Goal: Task Accomplishment & Management: Complete application form

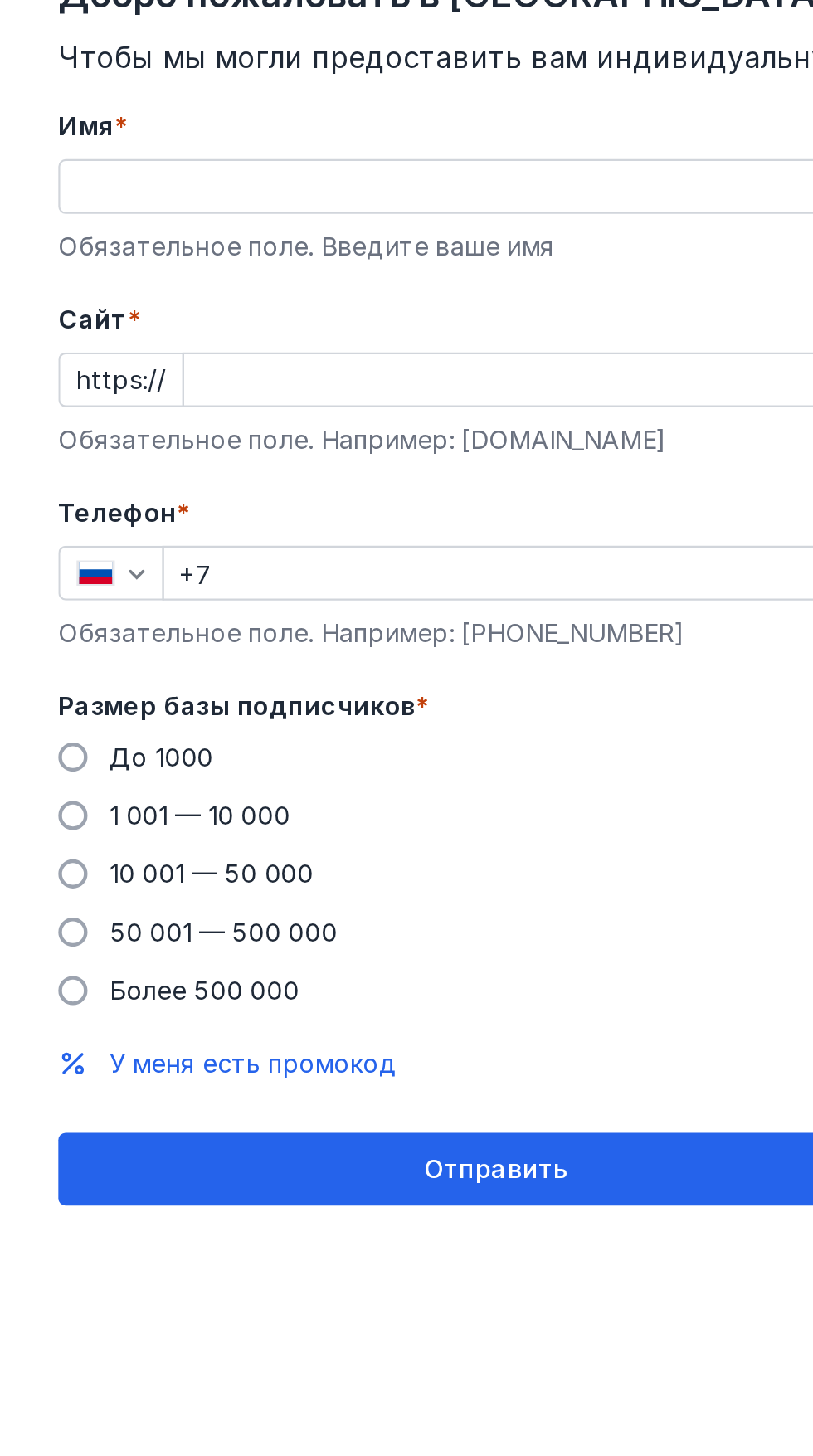
click at [40, 388] on label "До 1000" at bounding box center [62, 385] width 70 height 17
click at [0, 0] on input "До 1000" at bounding box center [0, 0] width 0 height 0
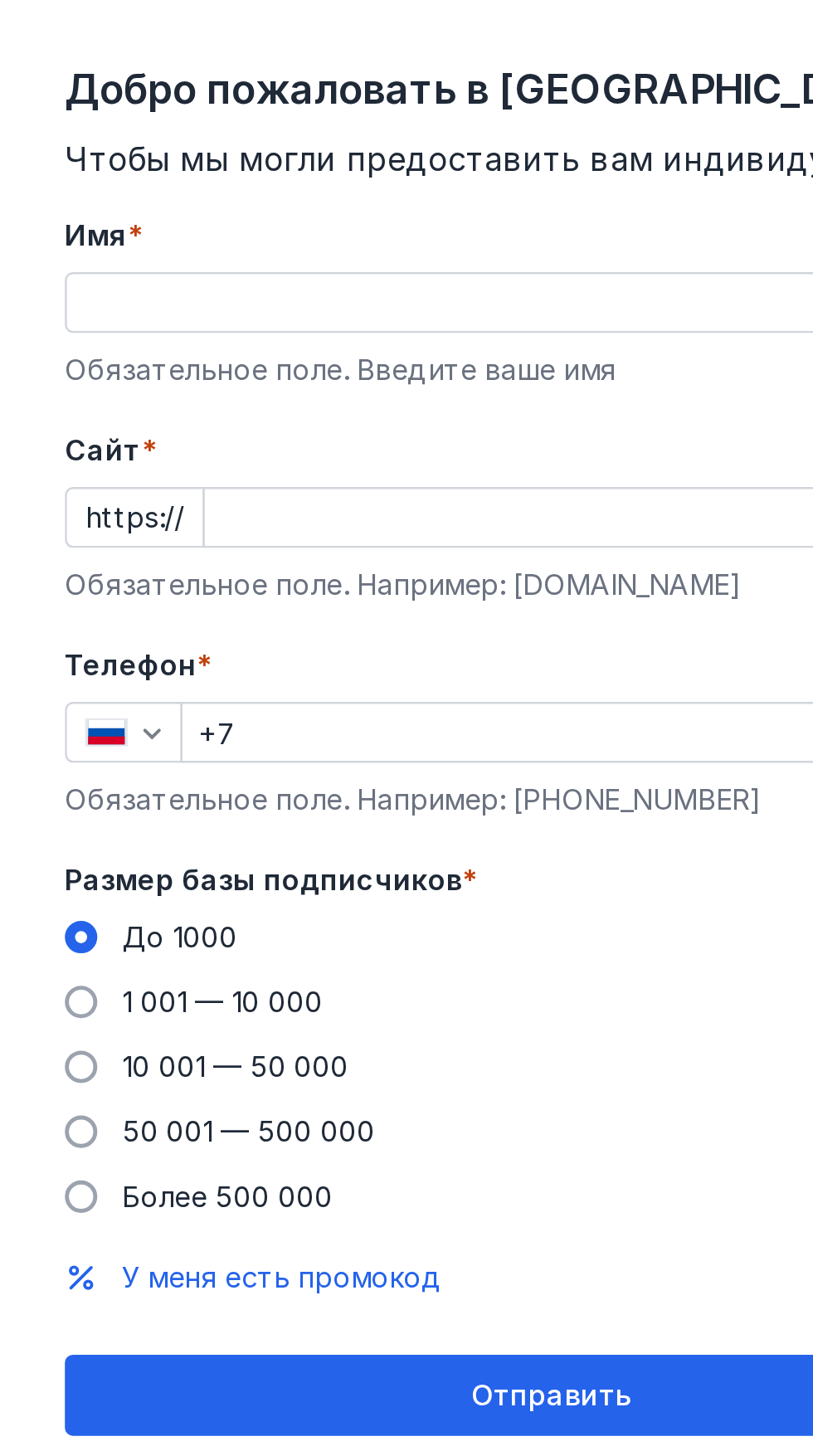
click at [183, 128] on input "Имя *" at bounding box center [225, 125] width 396 height 23
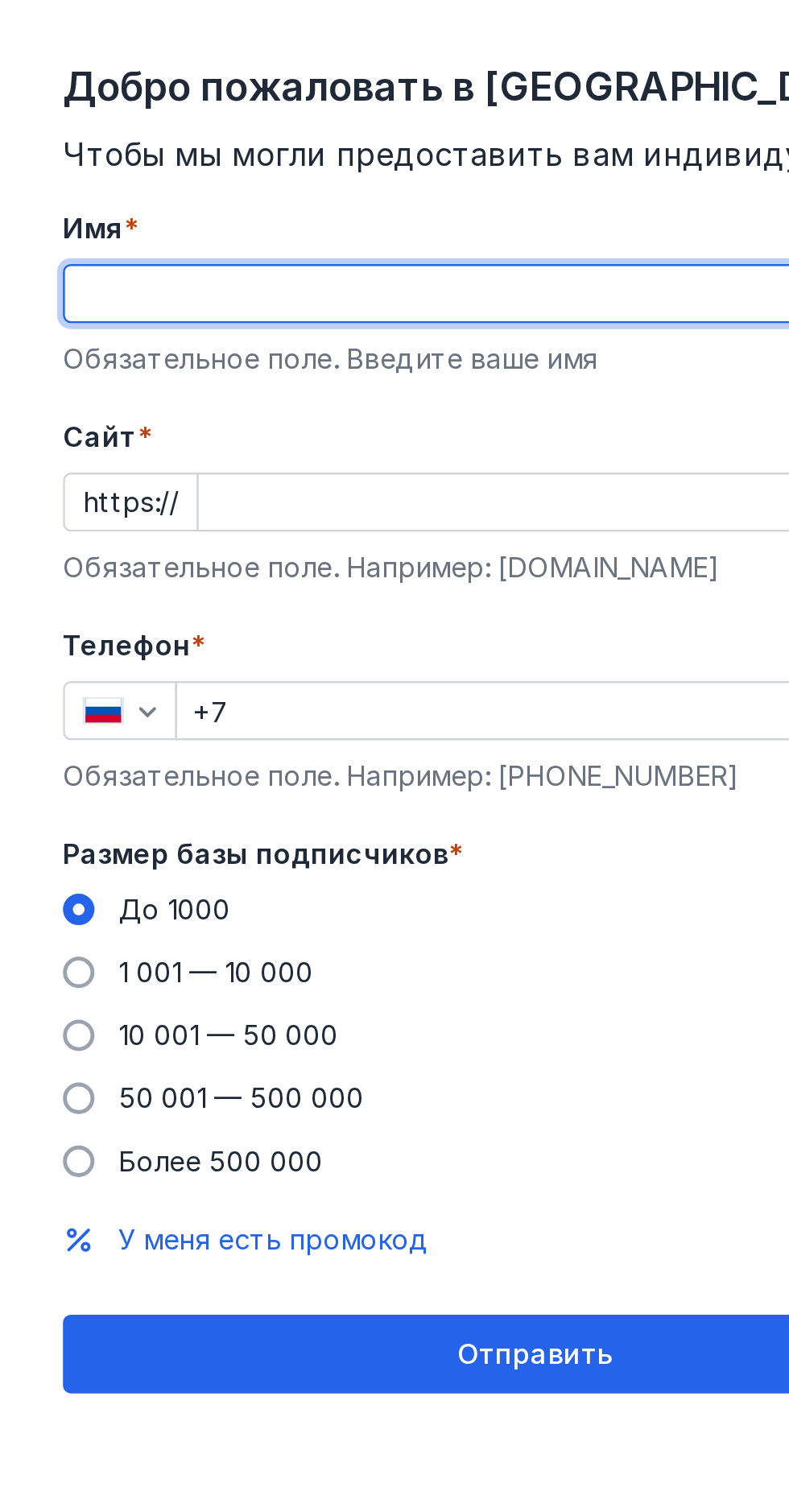
type input "Любовь"
click at [221, 281] on input "+7" at bounding box center [242, 292] width 339 height 22
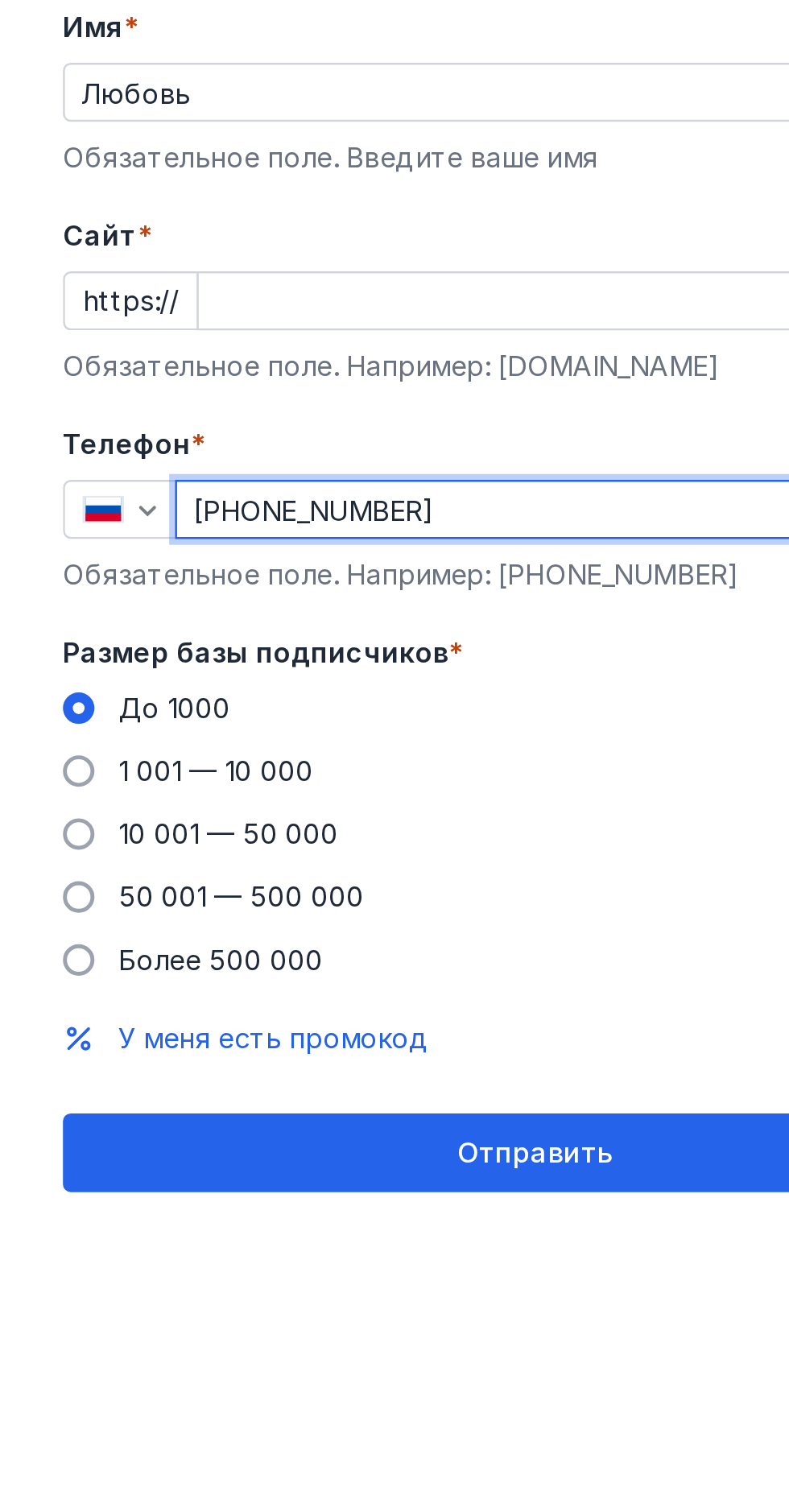
scroll to position [0, 0]
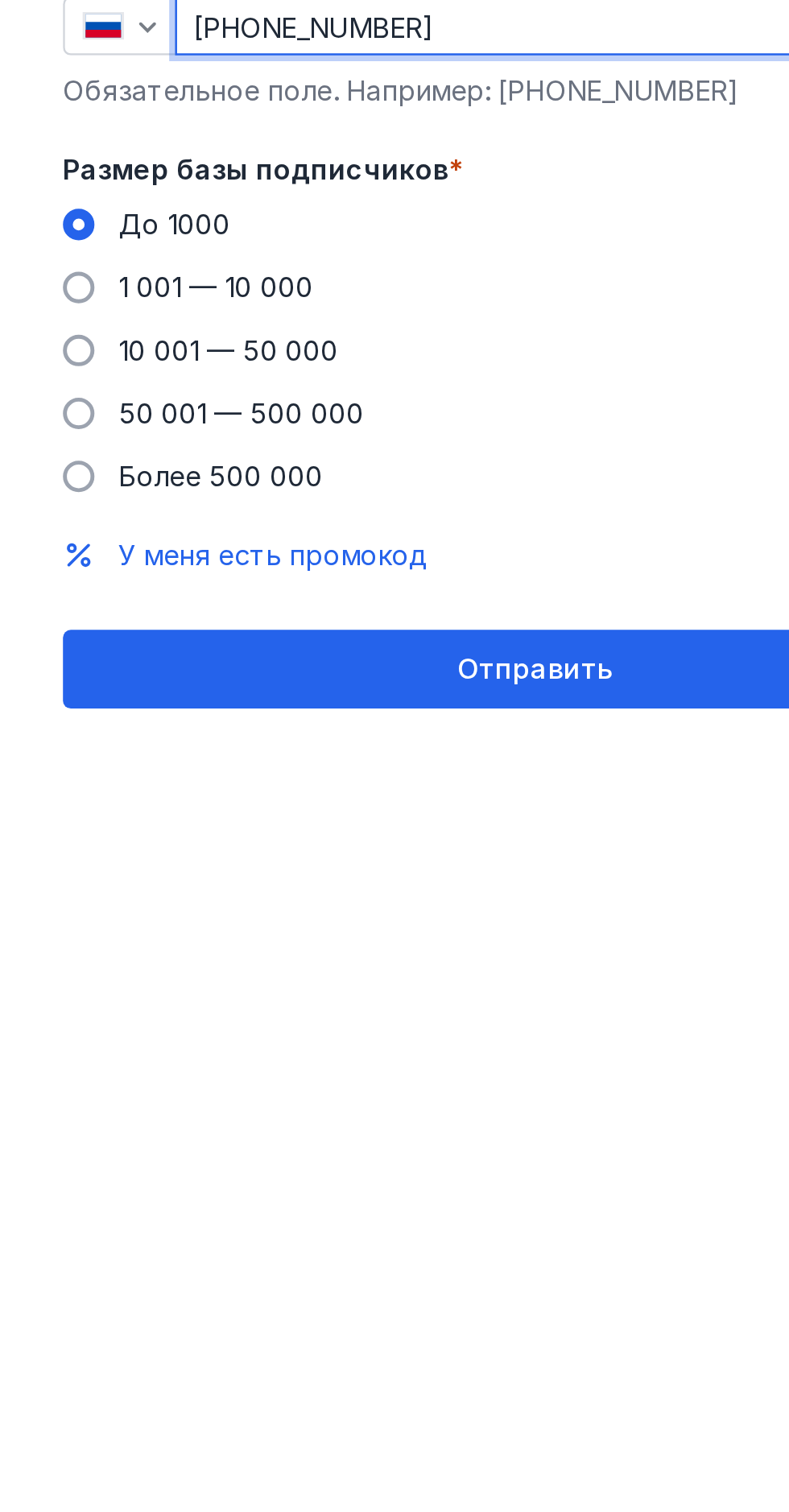
type input "[PHONE_NUMBER]"
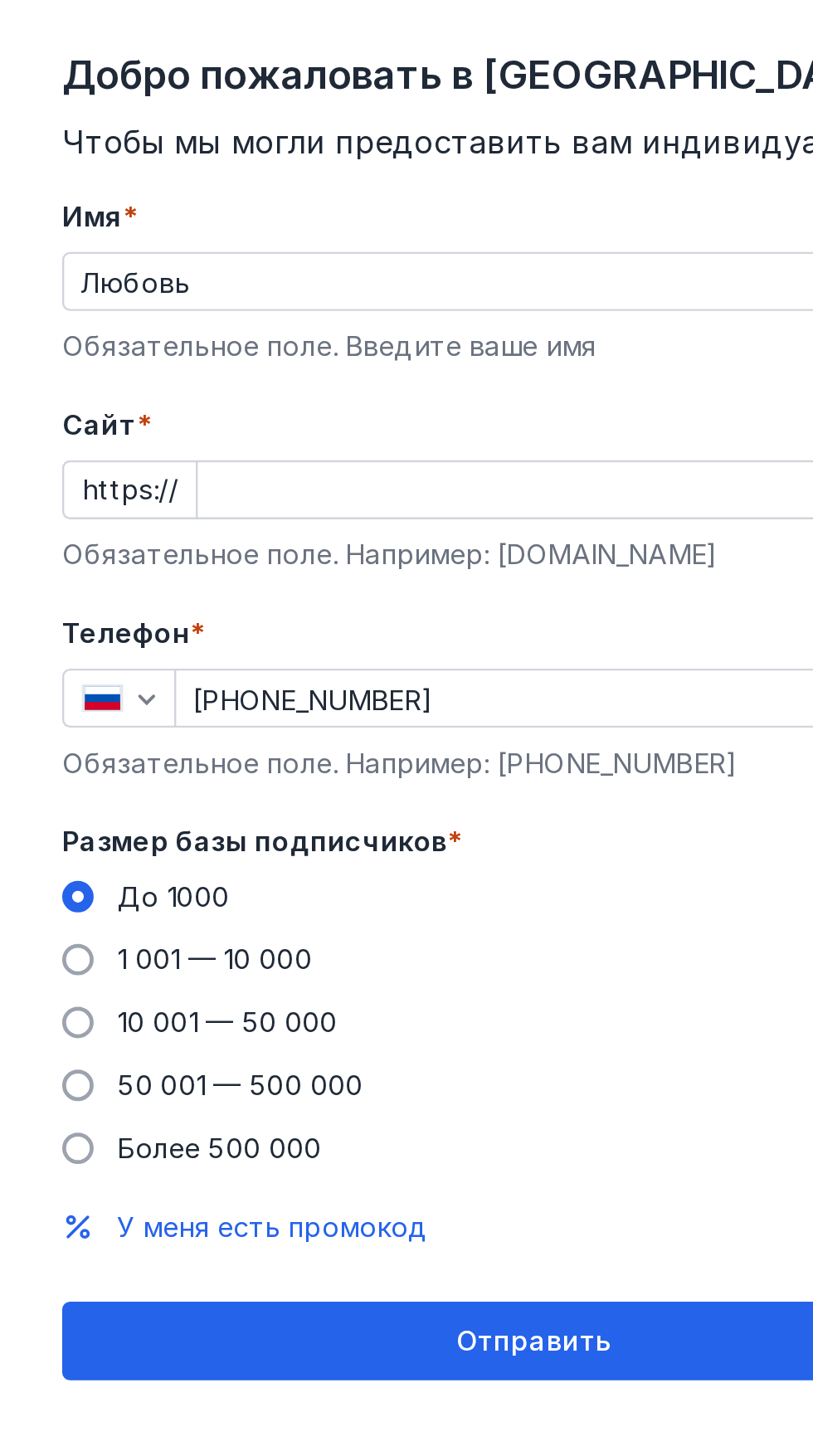
click at [174, 211] on input "Cайт *" at bounding box center [254, 213] width 340 height 23
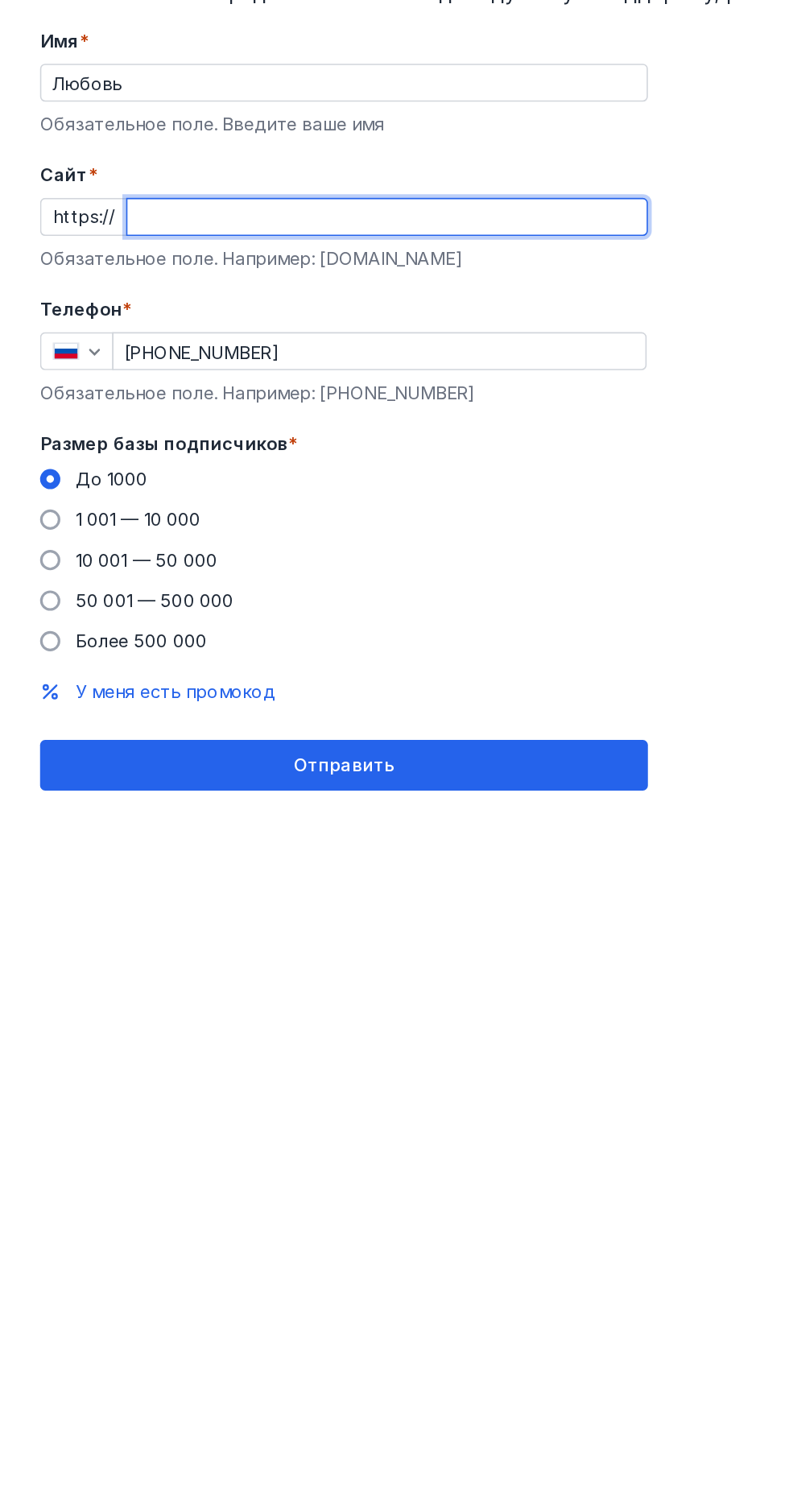
click at [246, 562] on div "Отправить" at bounding box center [219, 556] width 386 height 32
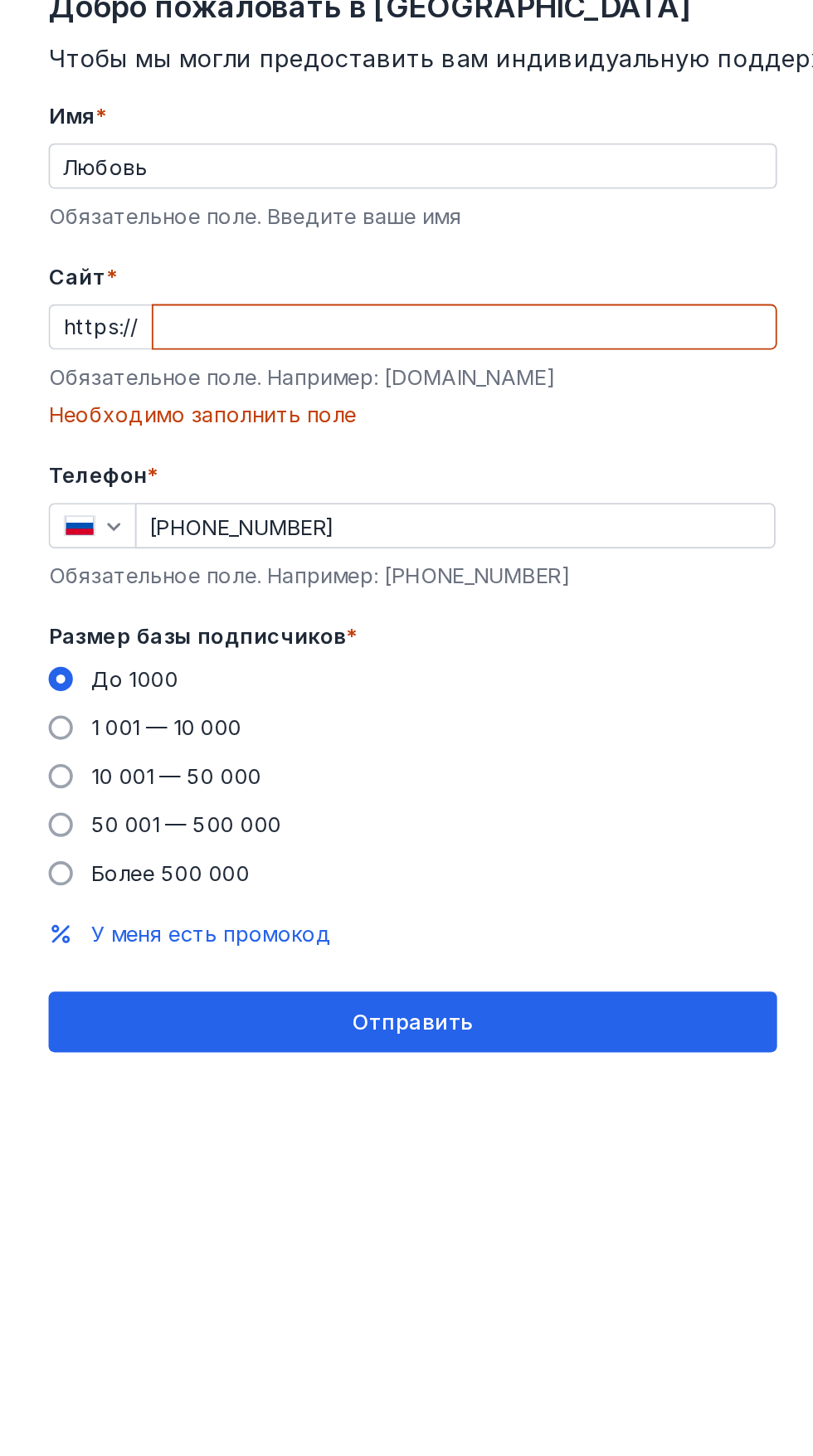
click at [159, 218] on input "Cайт *" at bounding box center [254, 213] width 340 height 23
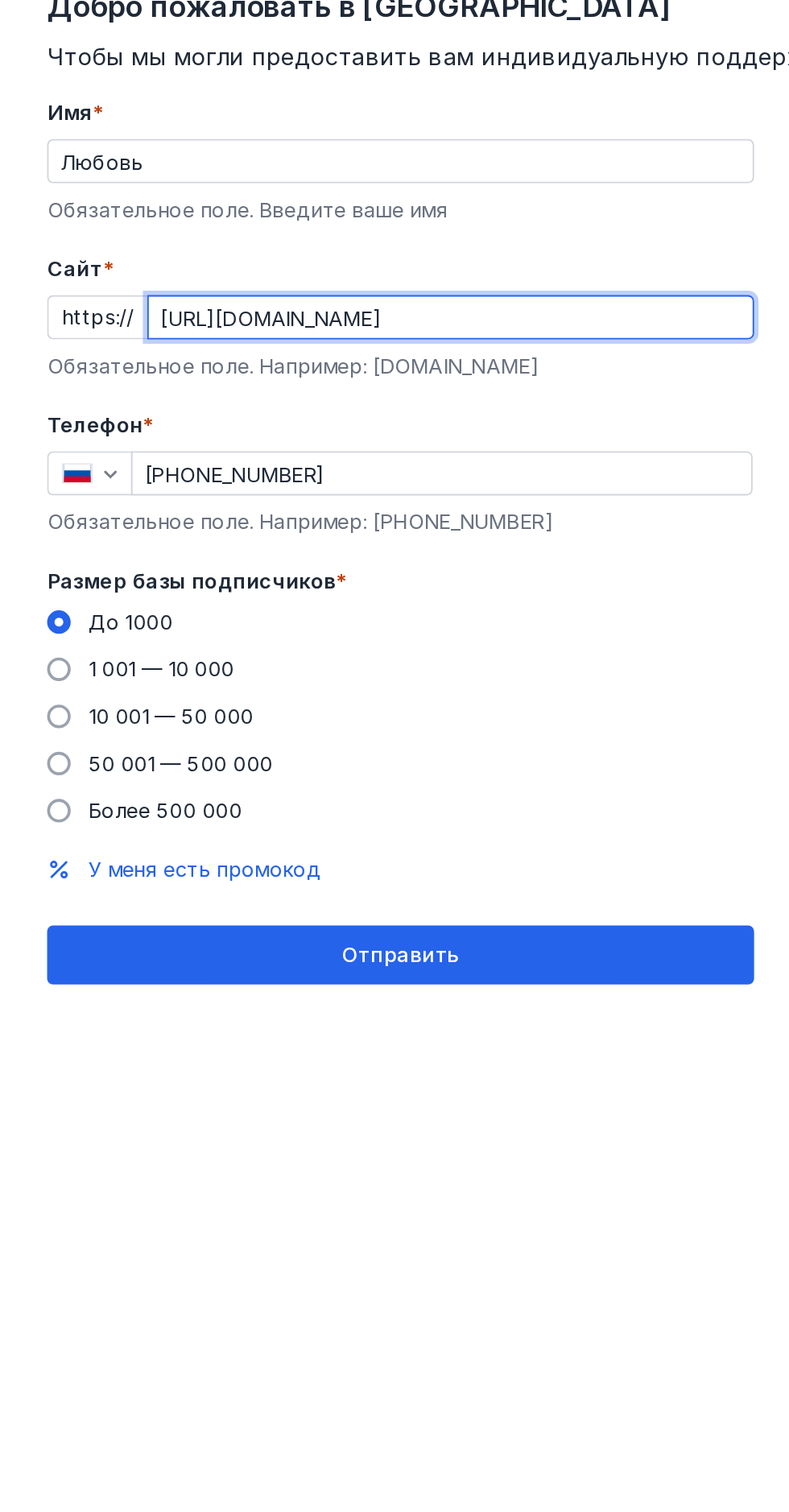
scroll to position [98, 0]
click at [261, 549] on div "Отправить" at bounding box center [219, 556] width 370 height 14
type input "[DOMAIN_NAME][URL]"
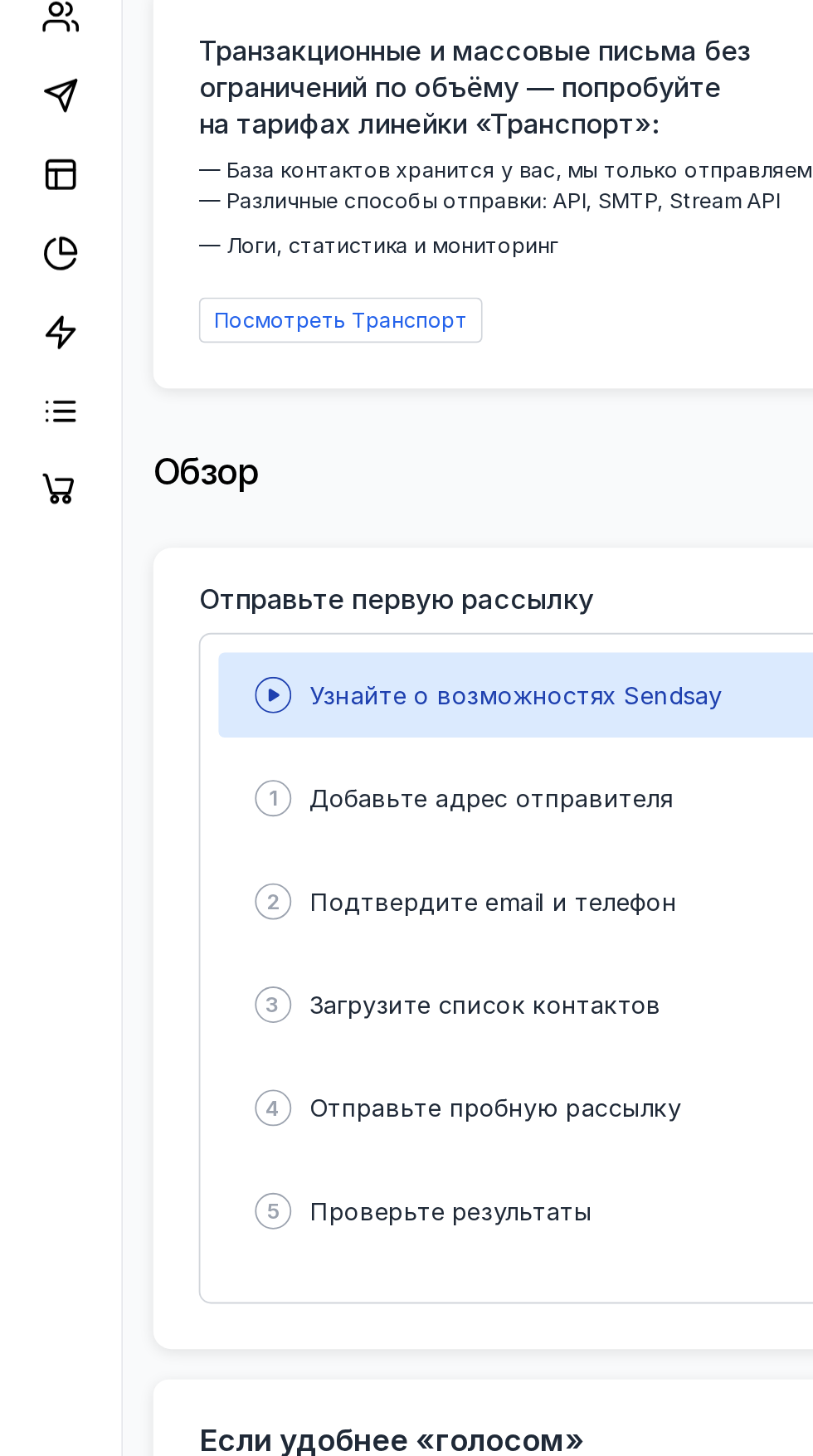
click at [159, 669] on div "3 Загрузите список контактов" at bounding box center [292, 666] width 344 height 47
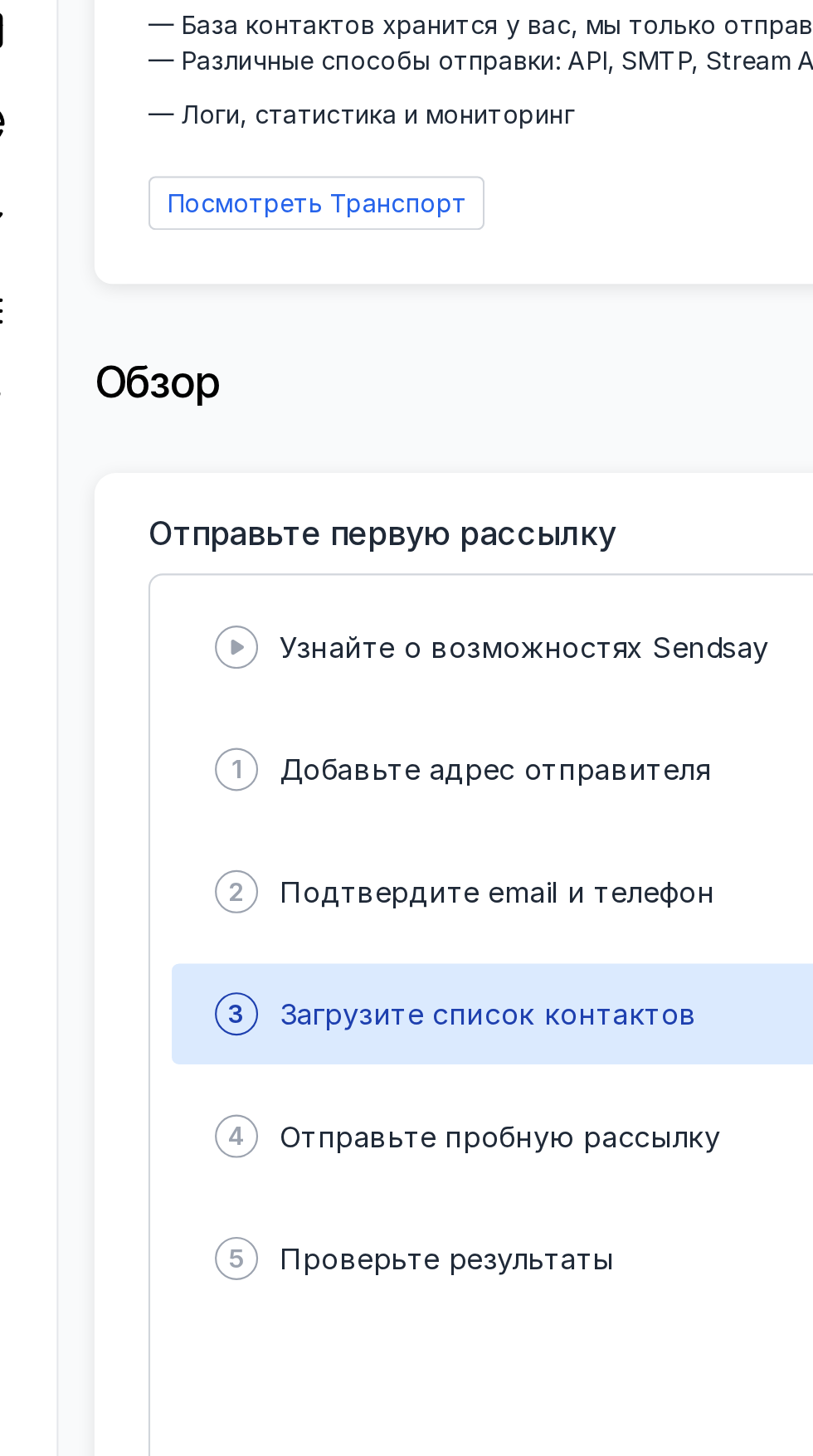
click at [285, 662] on span "Загрузите список контактов" at bounding box center [265, 666] width 193 height 17
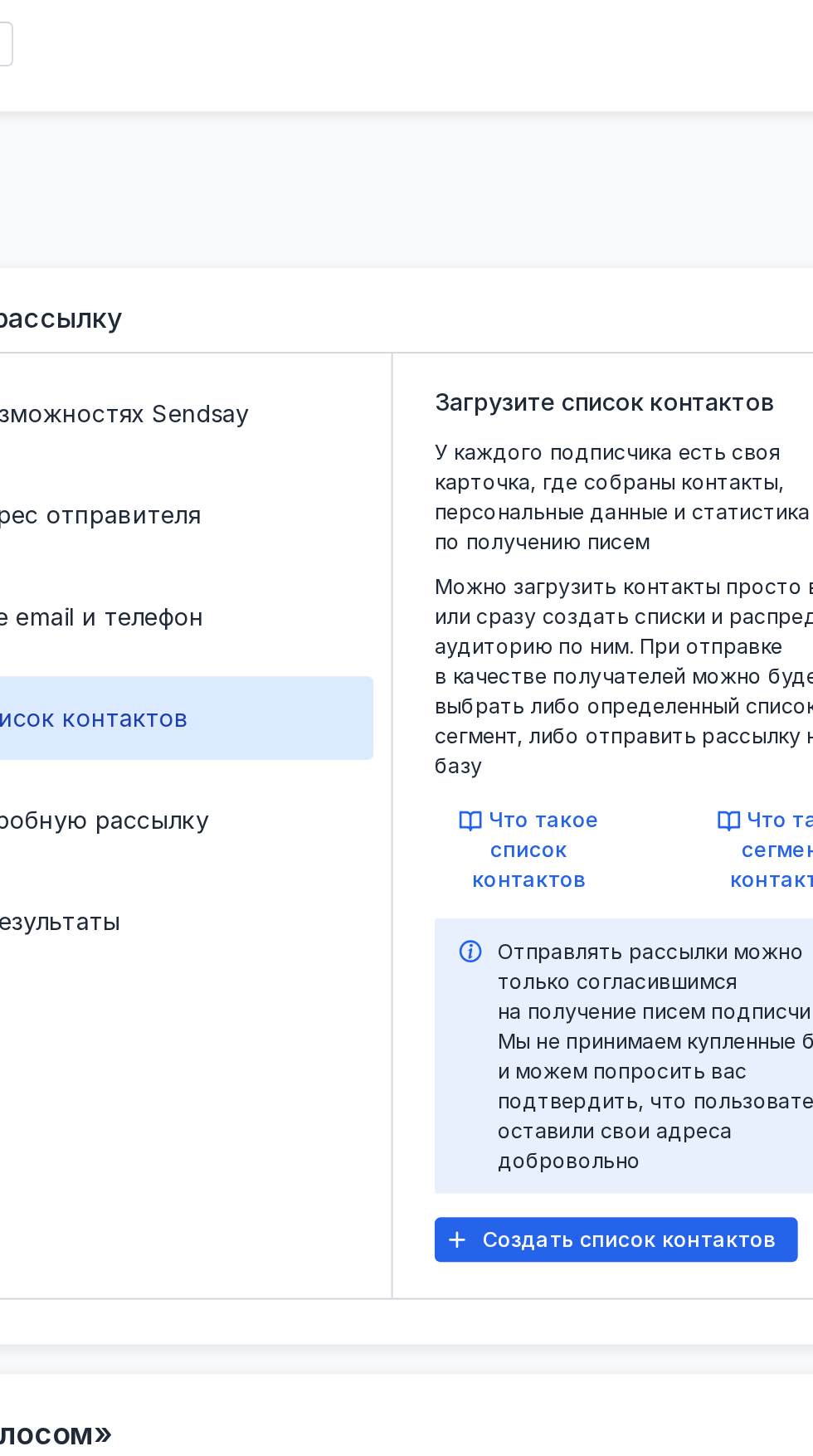
click at [509, 951] on icon "button" at bounding box center [511, 956] width 9 height 9
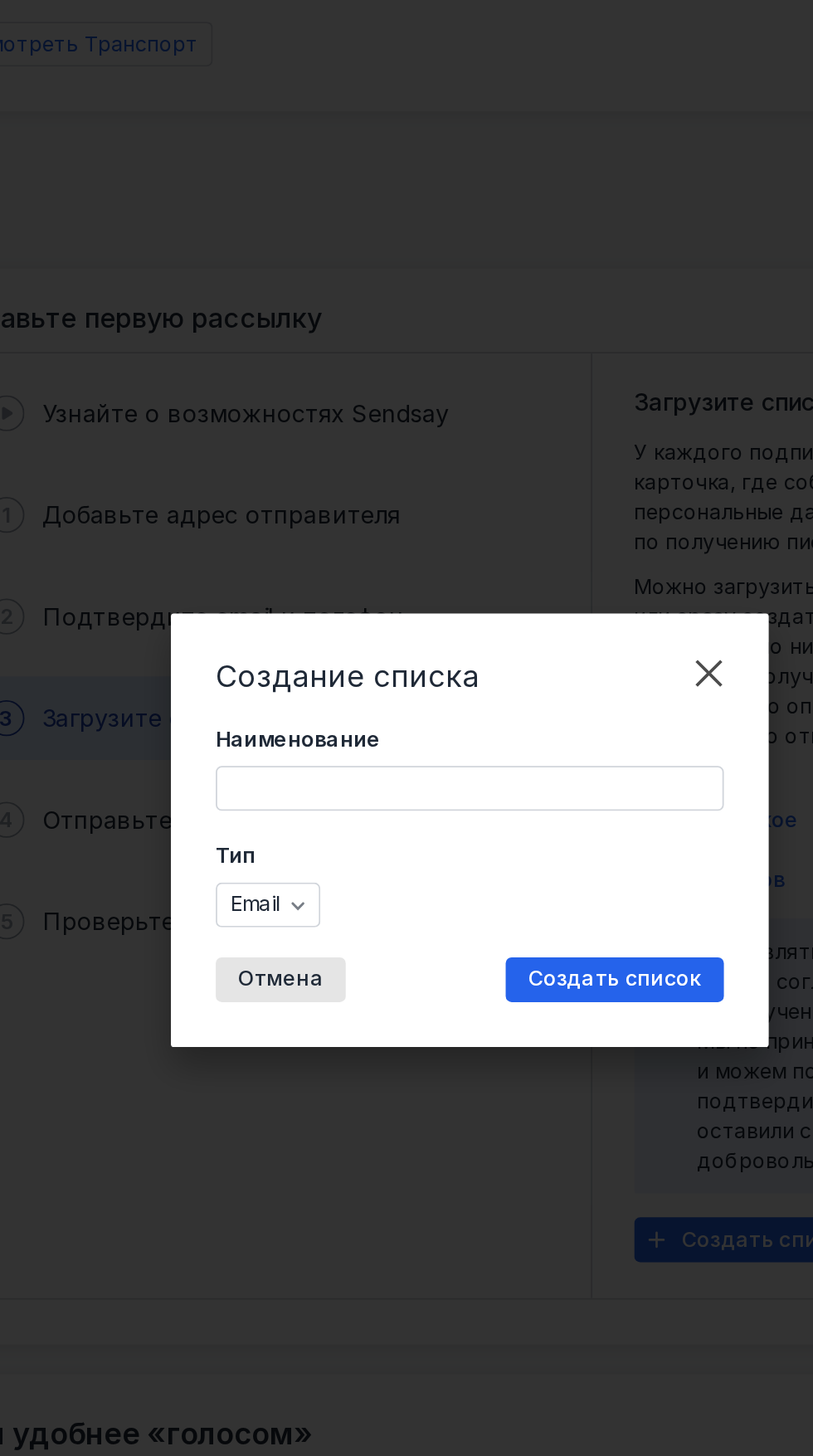
click at [422, 717] on input "Наименование" at bounding box center [406, 705] width 280 height 23
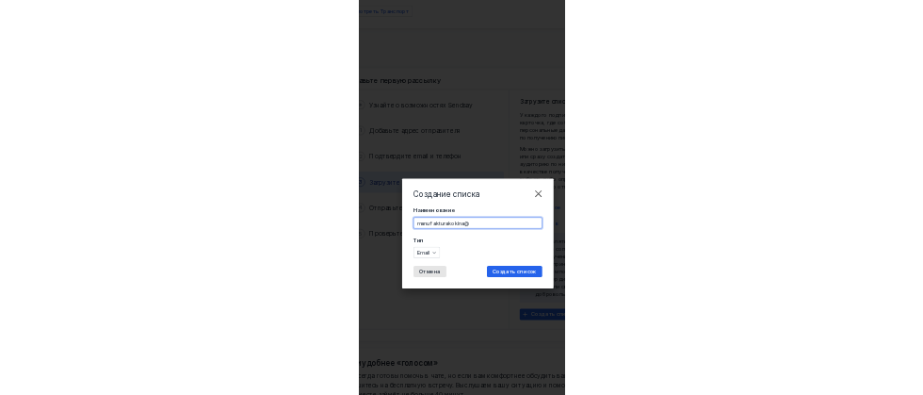
scroll to position [0, 0]
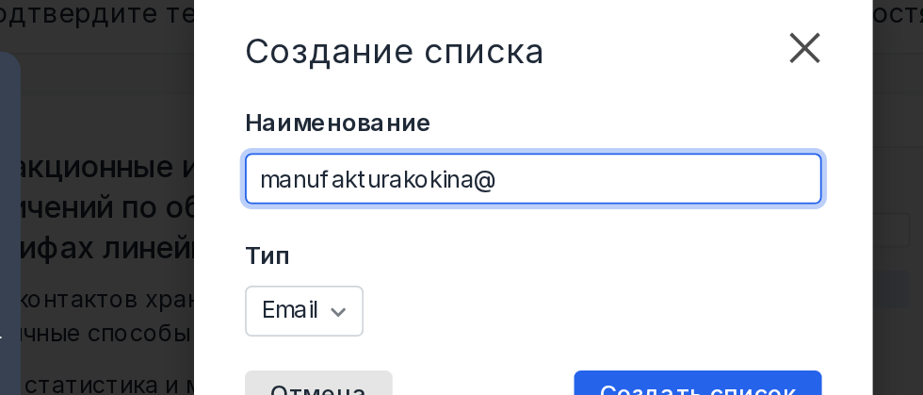
click at [554, 112] on div "Создание списка" at bounding box center [437, 100] width 273 height 23
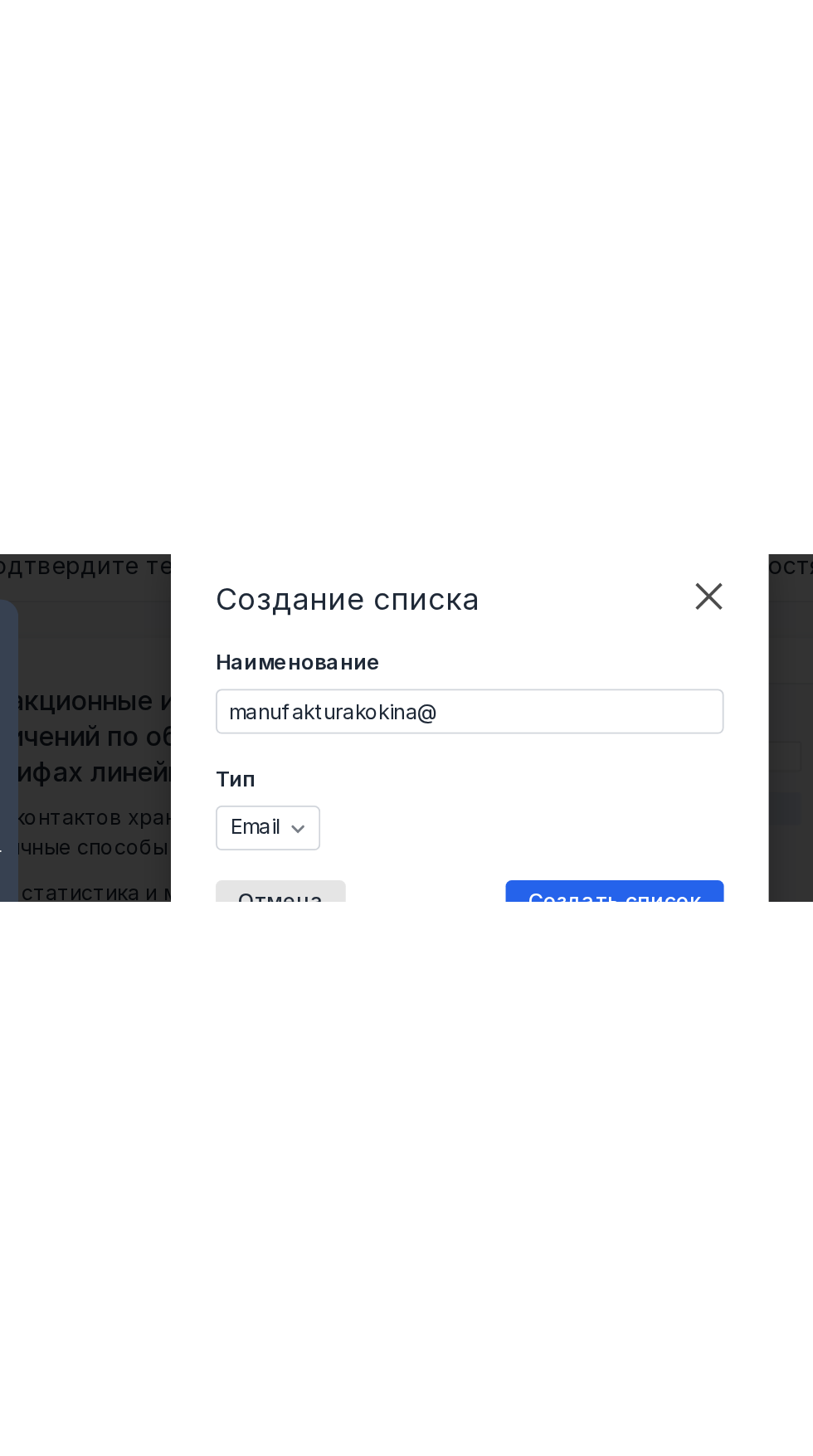
scroll to position [428, 0]
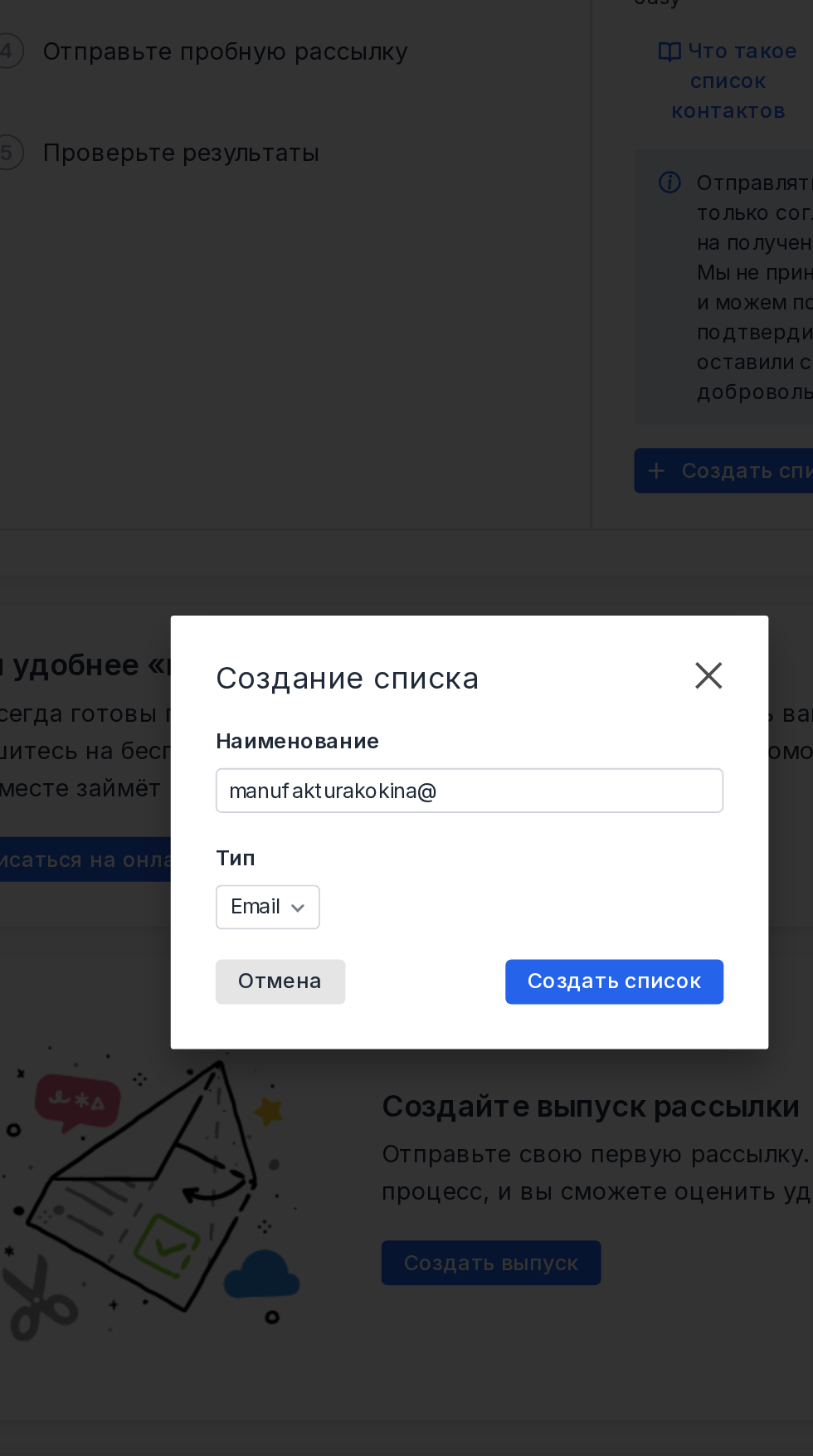
click at [448, 717] on input "manufakturakokina@" at bounding box center [406, 705] width 280 height 23
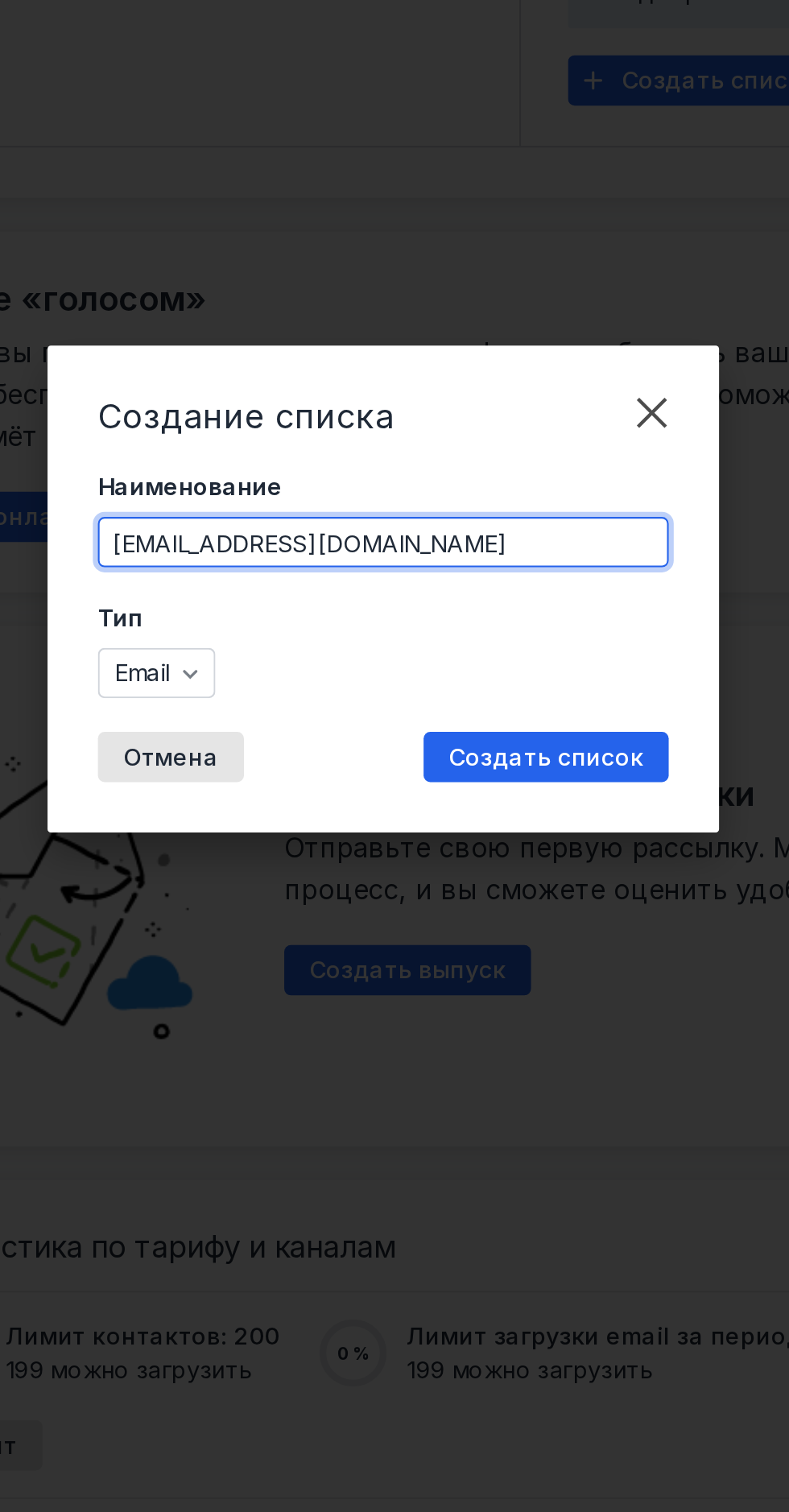
type input "[EMAIL_ADDRESS][DOMAIN_NAME]"
click at [510, 844] on span "Создать список" at bounding box center [472, 837] width 93 height 14
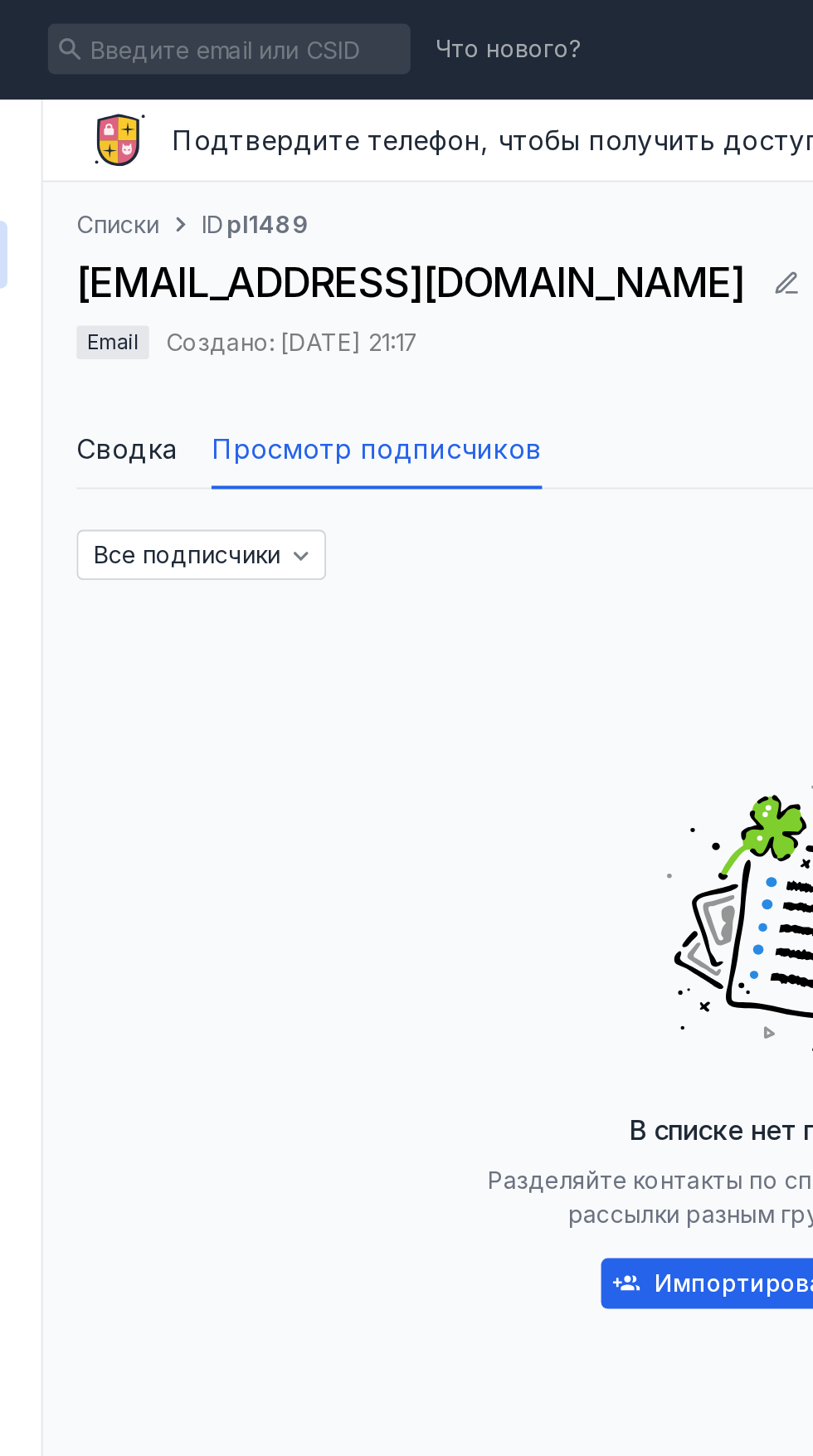
click at [433, 144] on icon "button" at bounding box center [436, 144] width 6 height 1
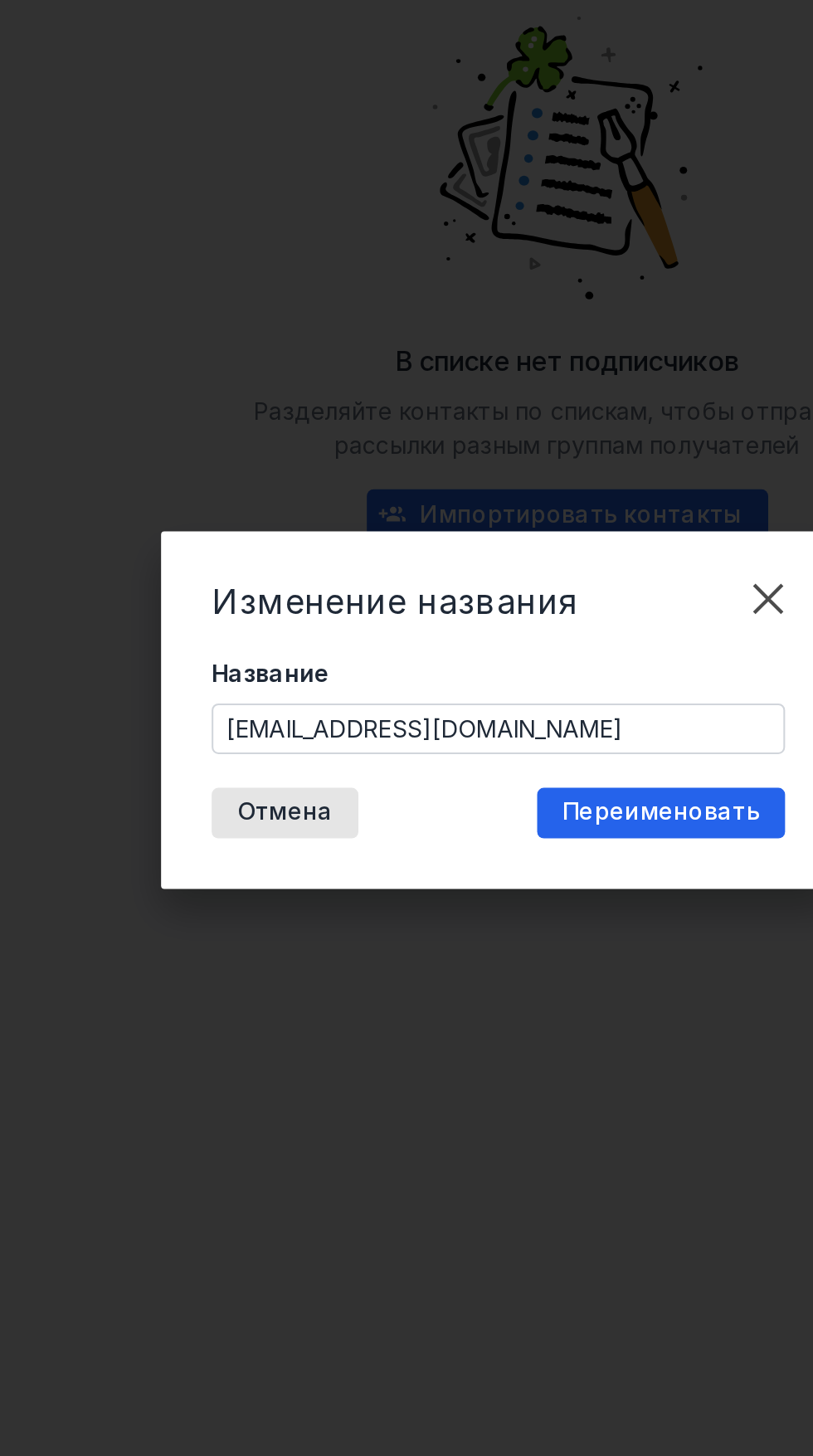
click at [475, 750] on input "[EMAIL_ADDRESS][DOMAIN_NAME]" at bounding box center [406, 737] width 280 height 23
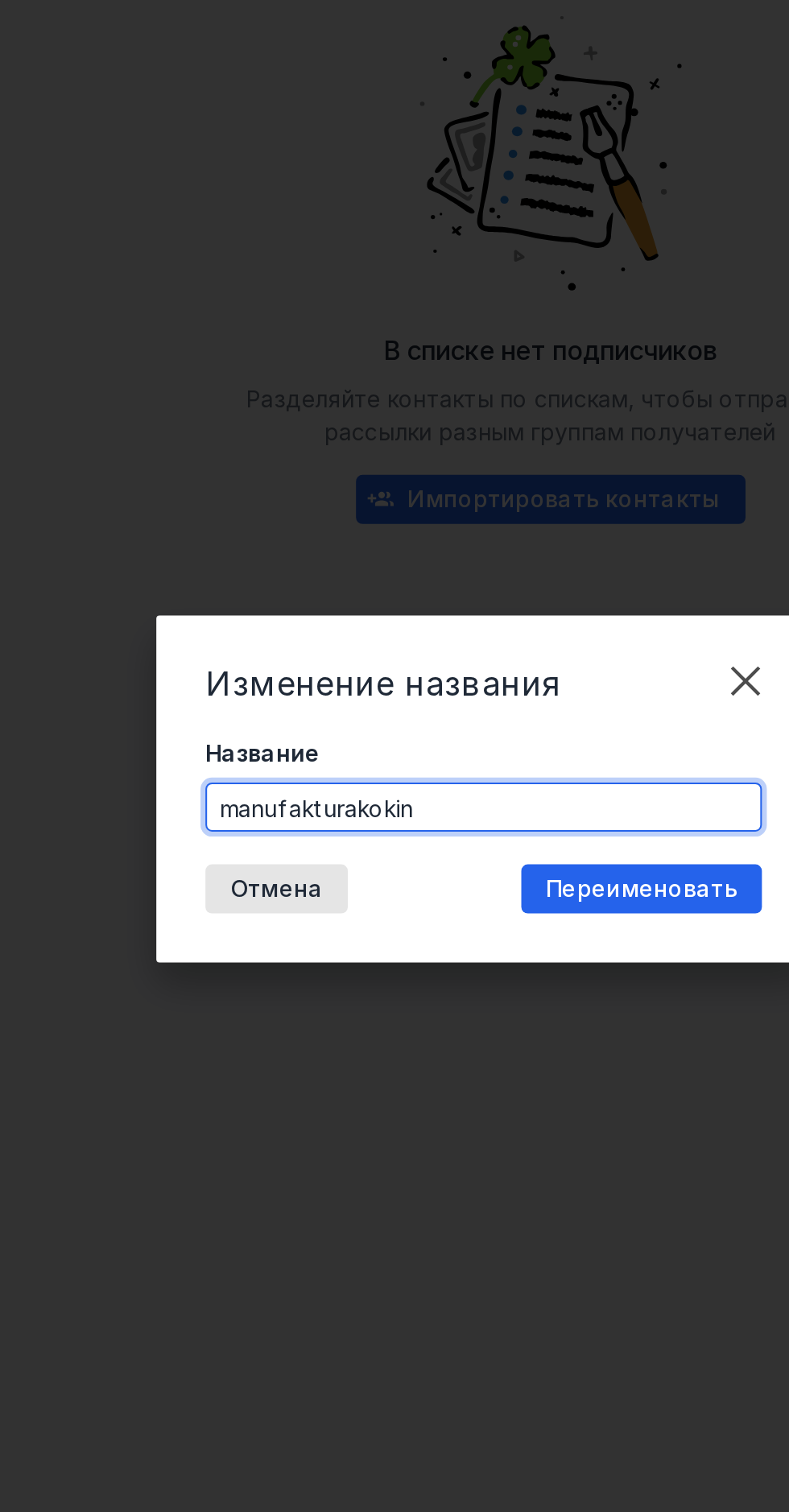
type input "manufakturakoki"
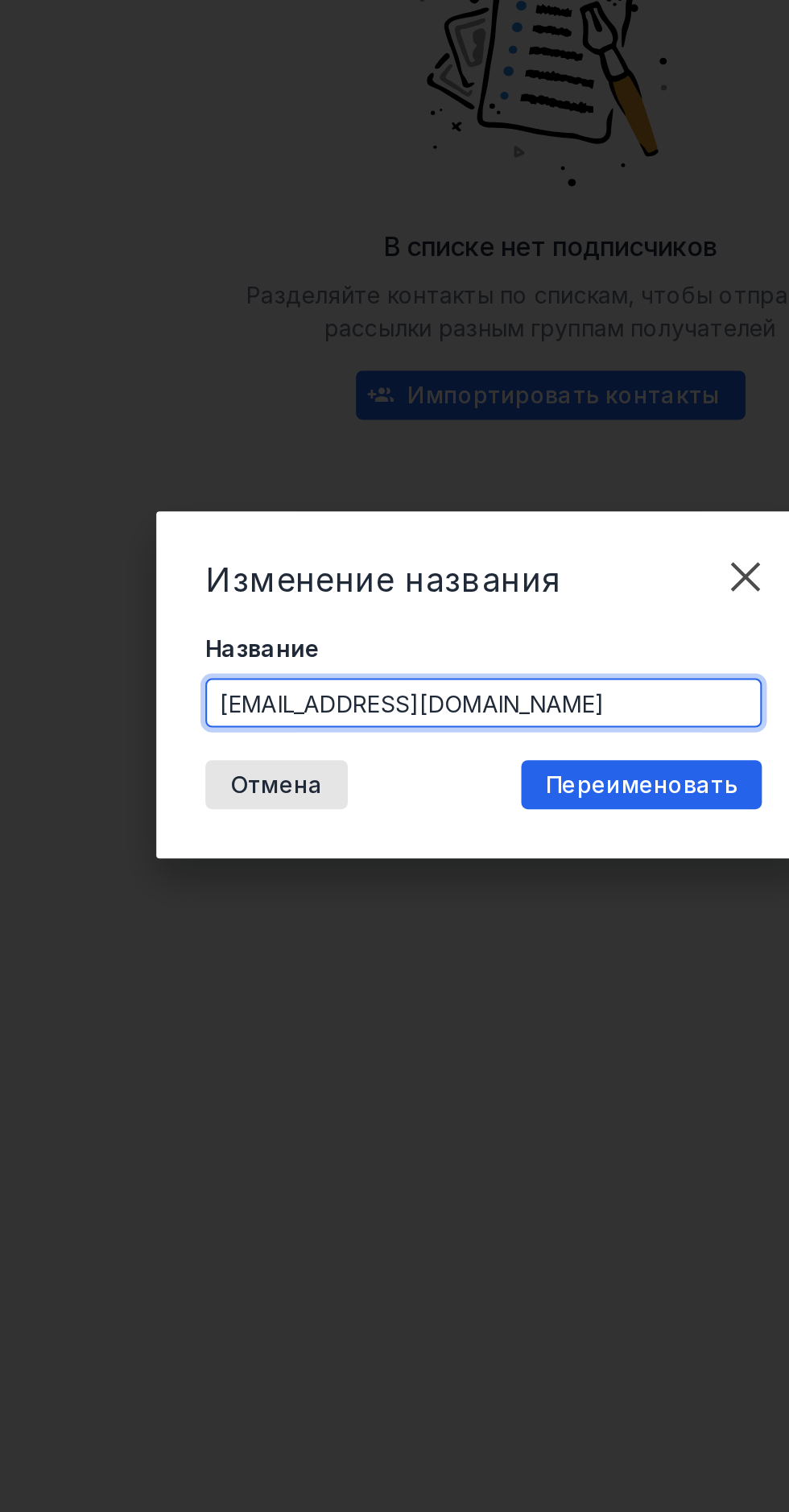
type input "[EMAIL_ADDRESS][DOMAIN_NAME]"
click at [520, 817] on div "Переименовать" at bounding box center [472, 805] width 118 height 24
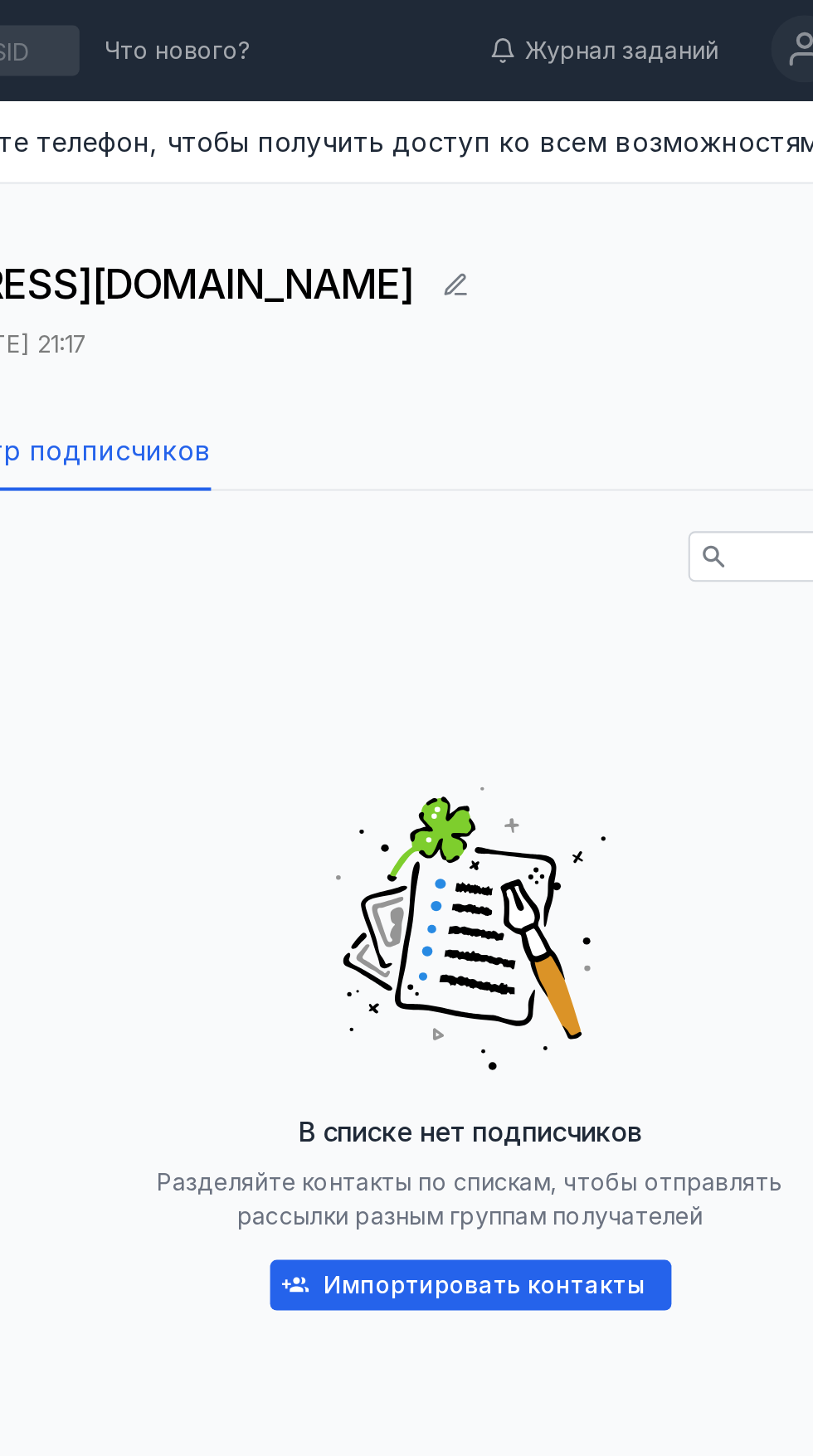
click at [456, 625] on span "Импортировать контакты" at bounding box center [447, 632] width 159 height 14
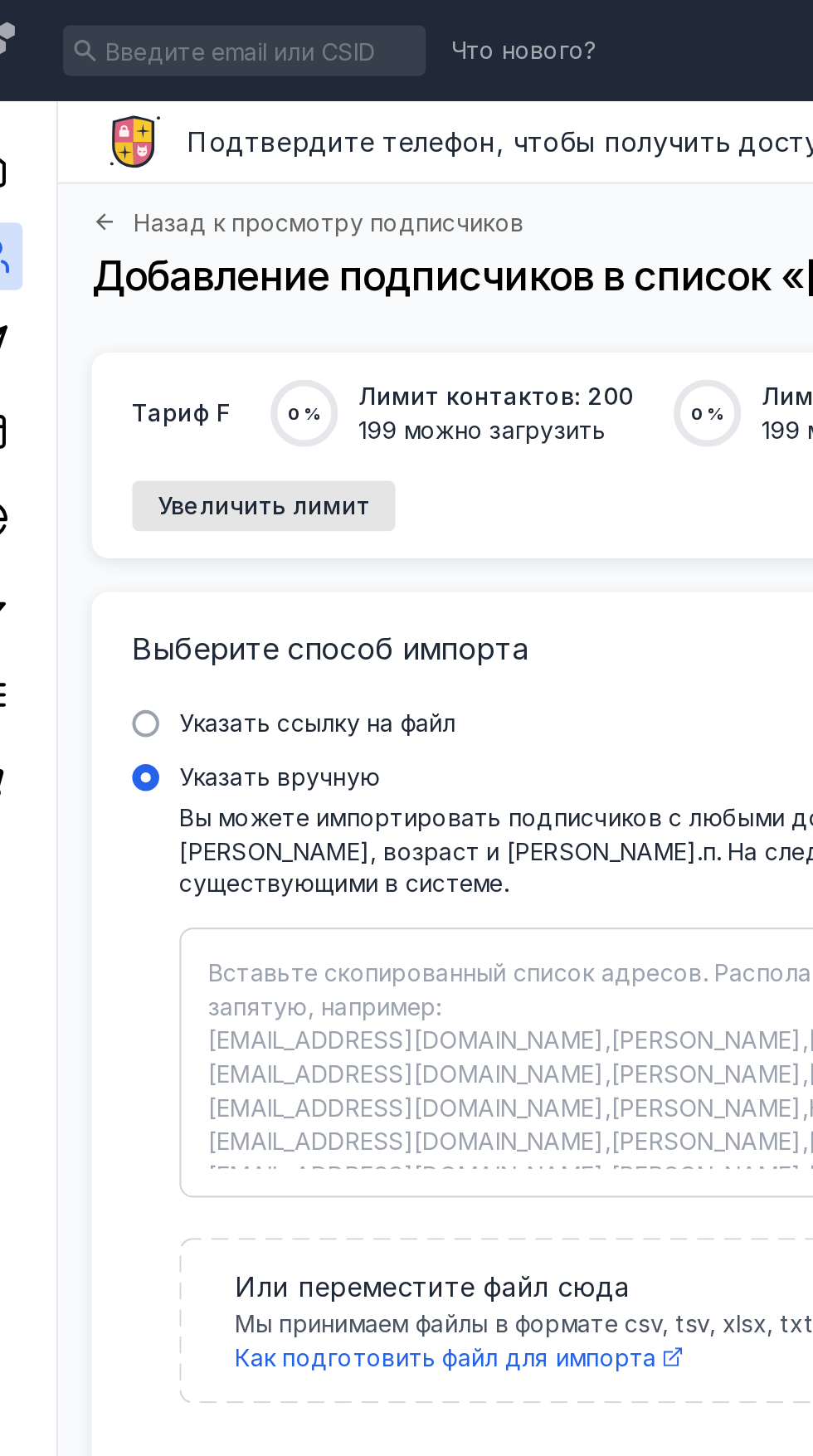
click at [116, 348] on label "Указать ссылку на файл" at bounding box center [440, 356] width 673 height 17
click at [0, 0] on input "Указать ссылку на файл" at bounding box center [0, 0] width 0 height 0
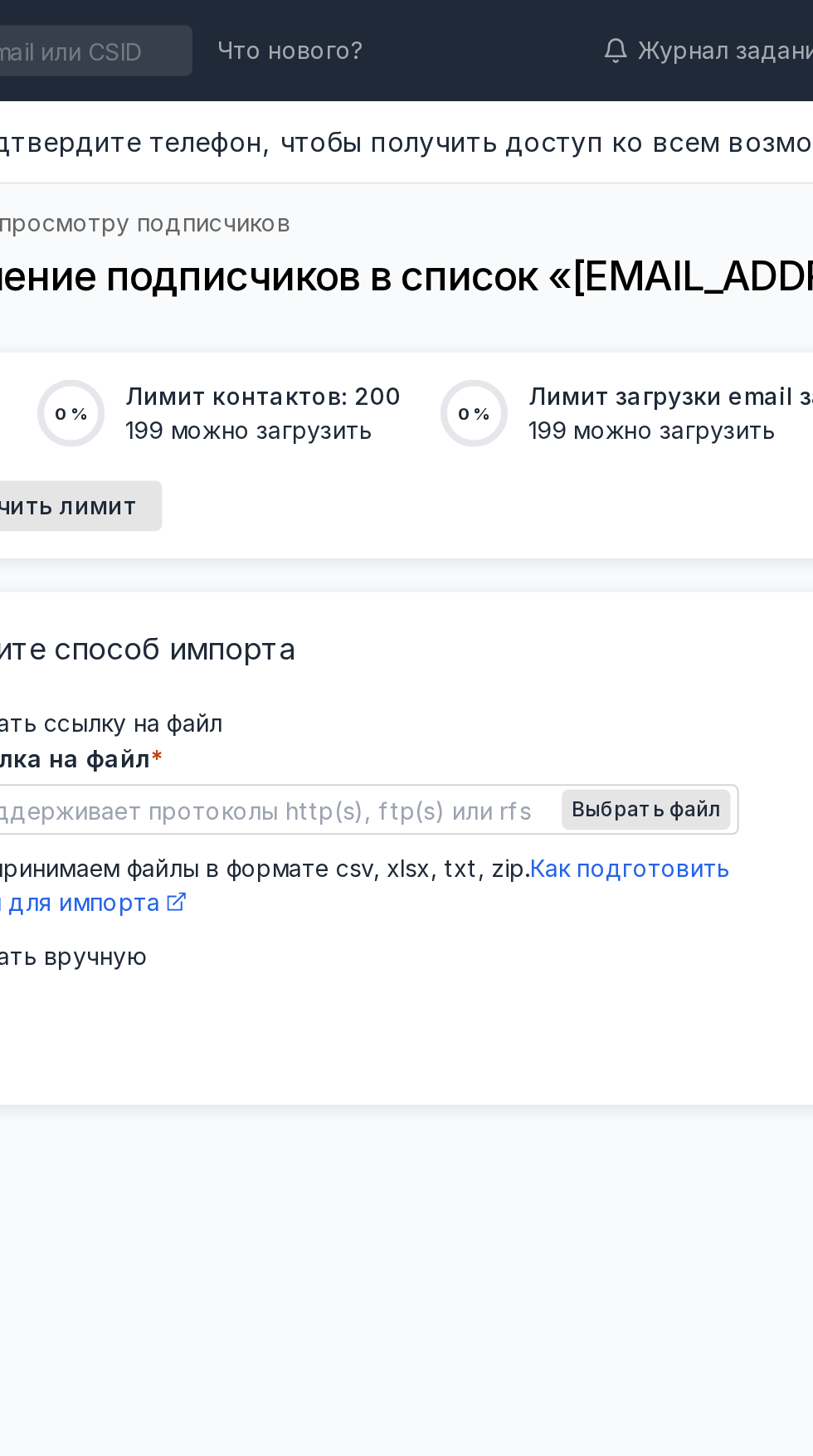
click at [465, 393] on span "Выбрать файл" at bounding box center [471, 398] width 73 height 11
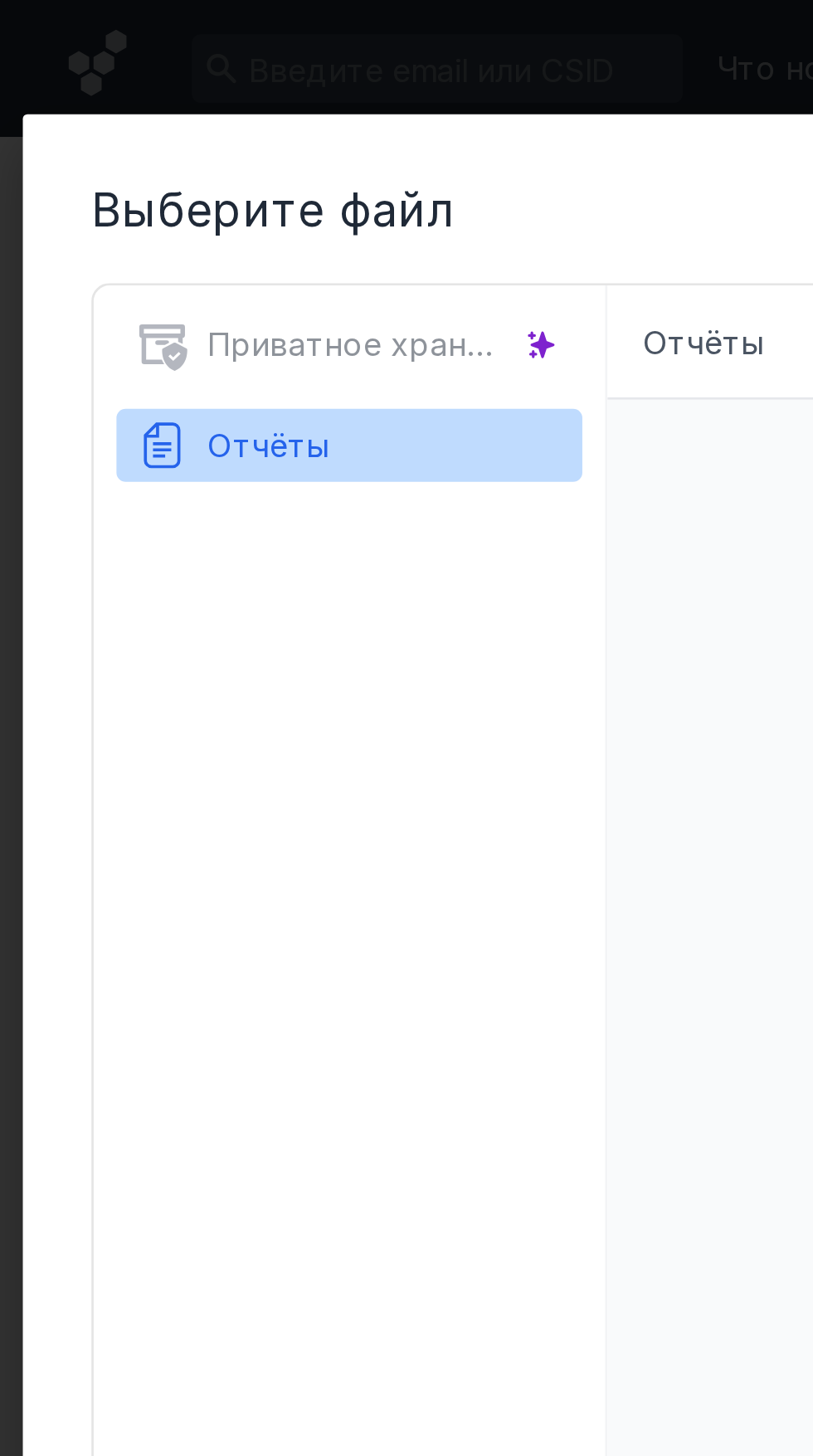
click at [158, 165] on button "Отчёты" at bounding box center [127, 162] width 156 height 26
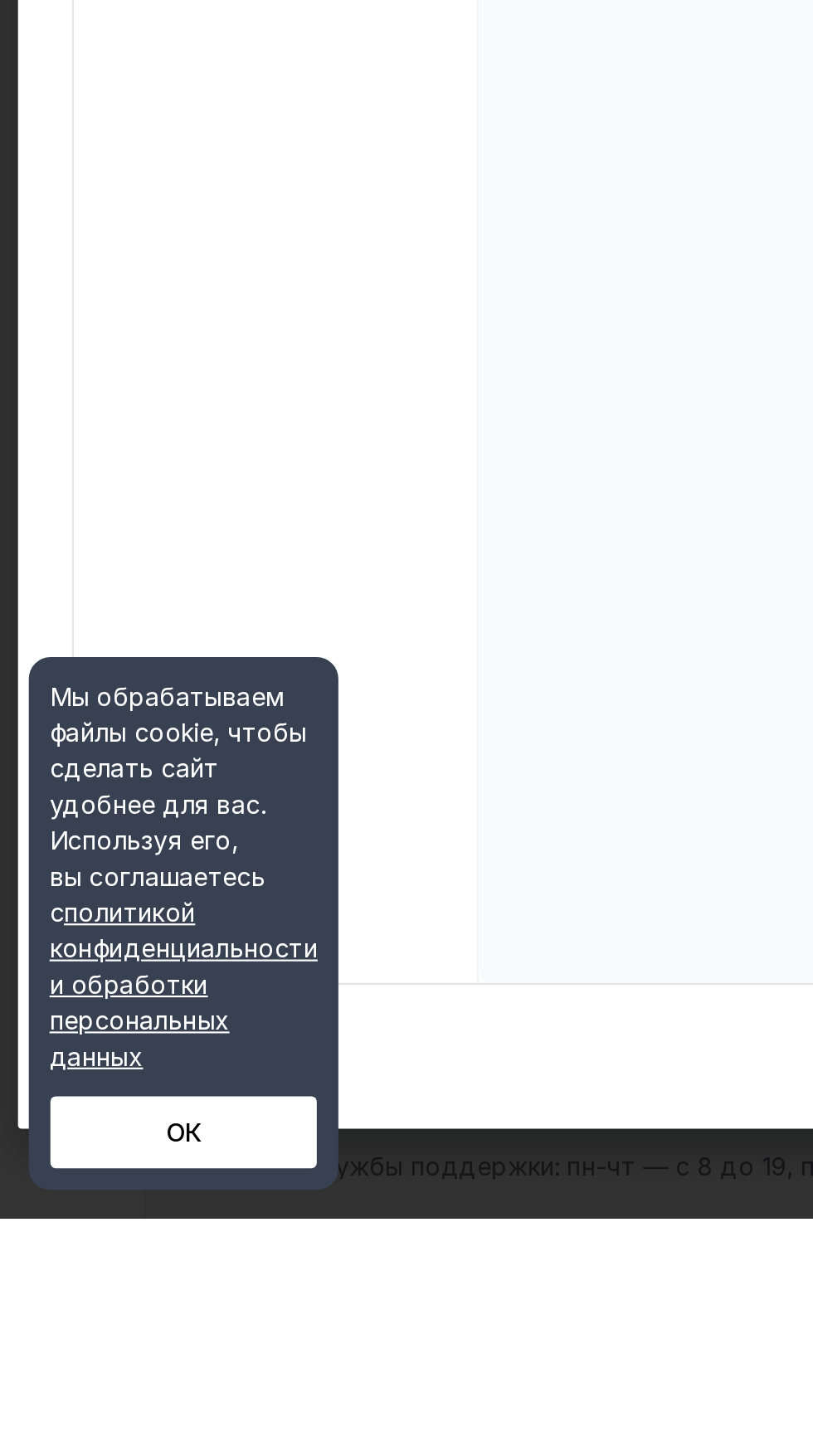
click at [107, 1433] on button "ОК" at bounding box center [84, 1416] width 122 height 33
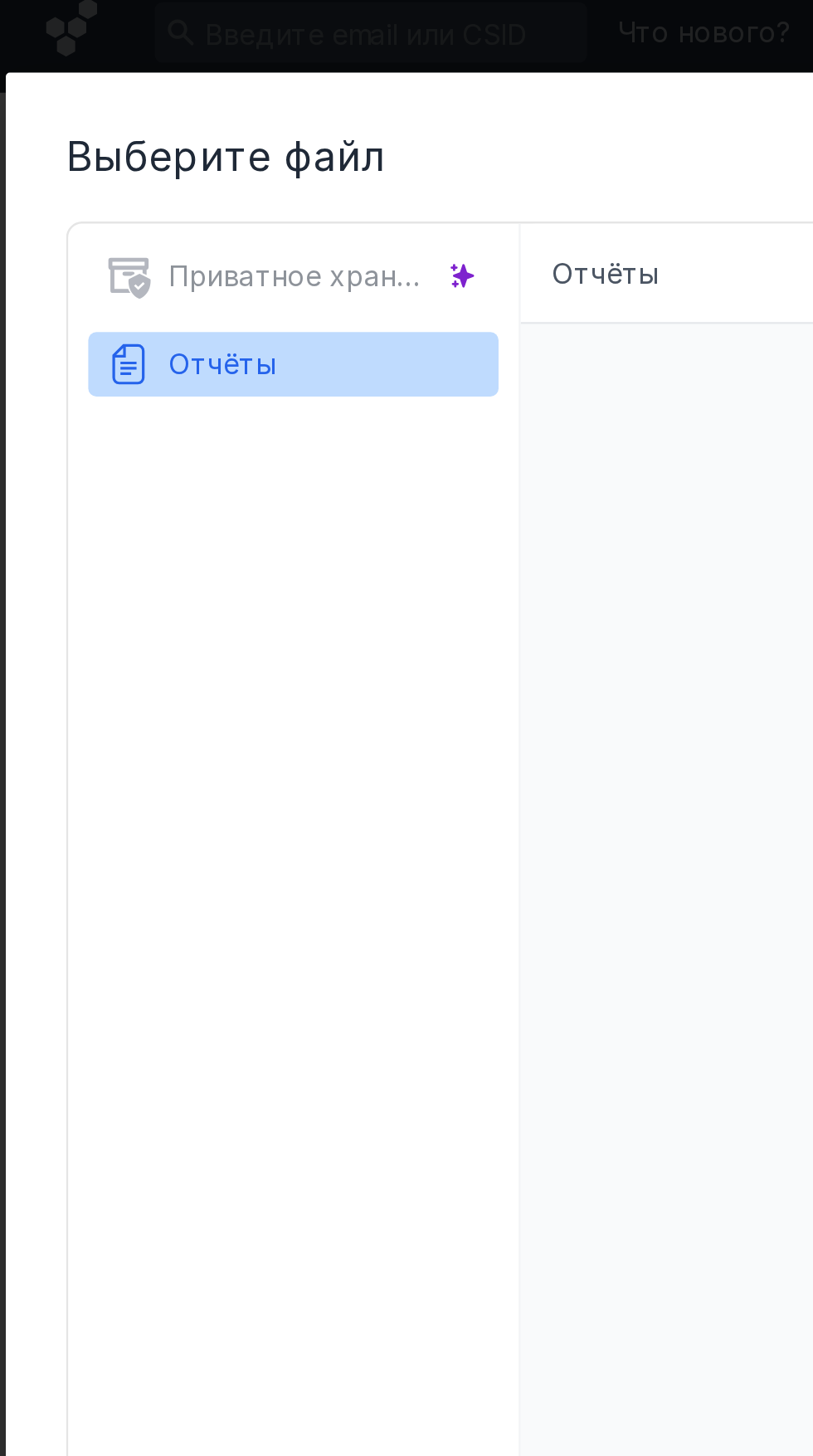
click at [120, 160] on button "Отчёты" at bounding box center [127, 162] width 156 height 26
click at [171, 130] on div "Приватное хранилище" at bounding box center [127, 129] width 169 height 36
click at [176, 165] on button "Отчёты" at bounding box center [127, 162] width 156 height 26
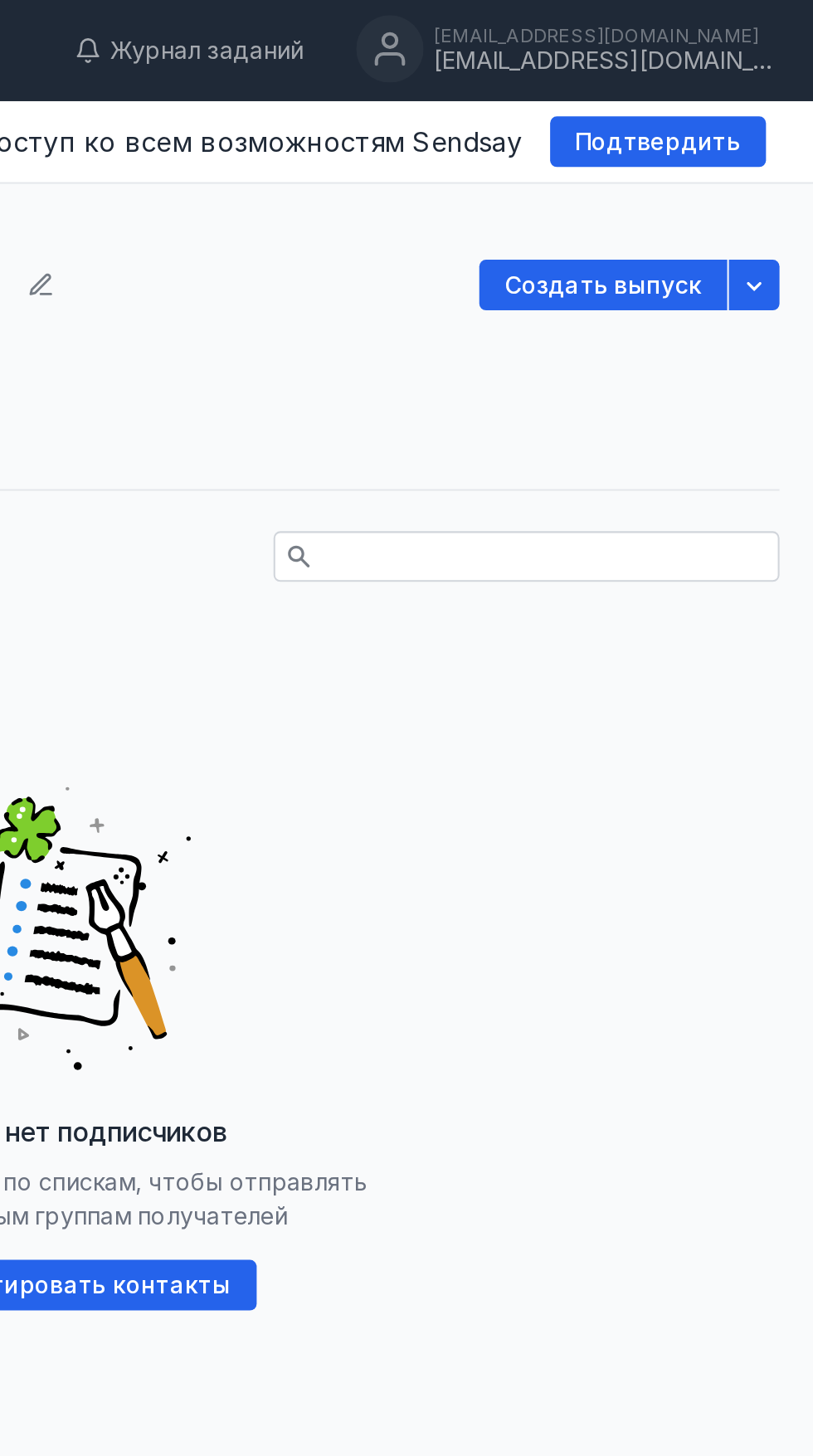
click at [713, 67] on span "Подтвердить" at bounding box center [736, 70] width 81 height 14
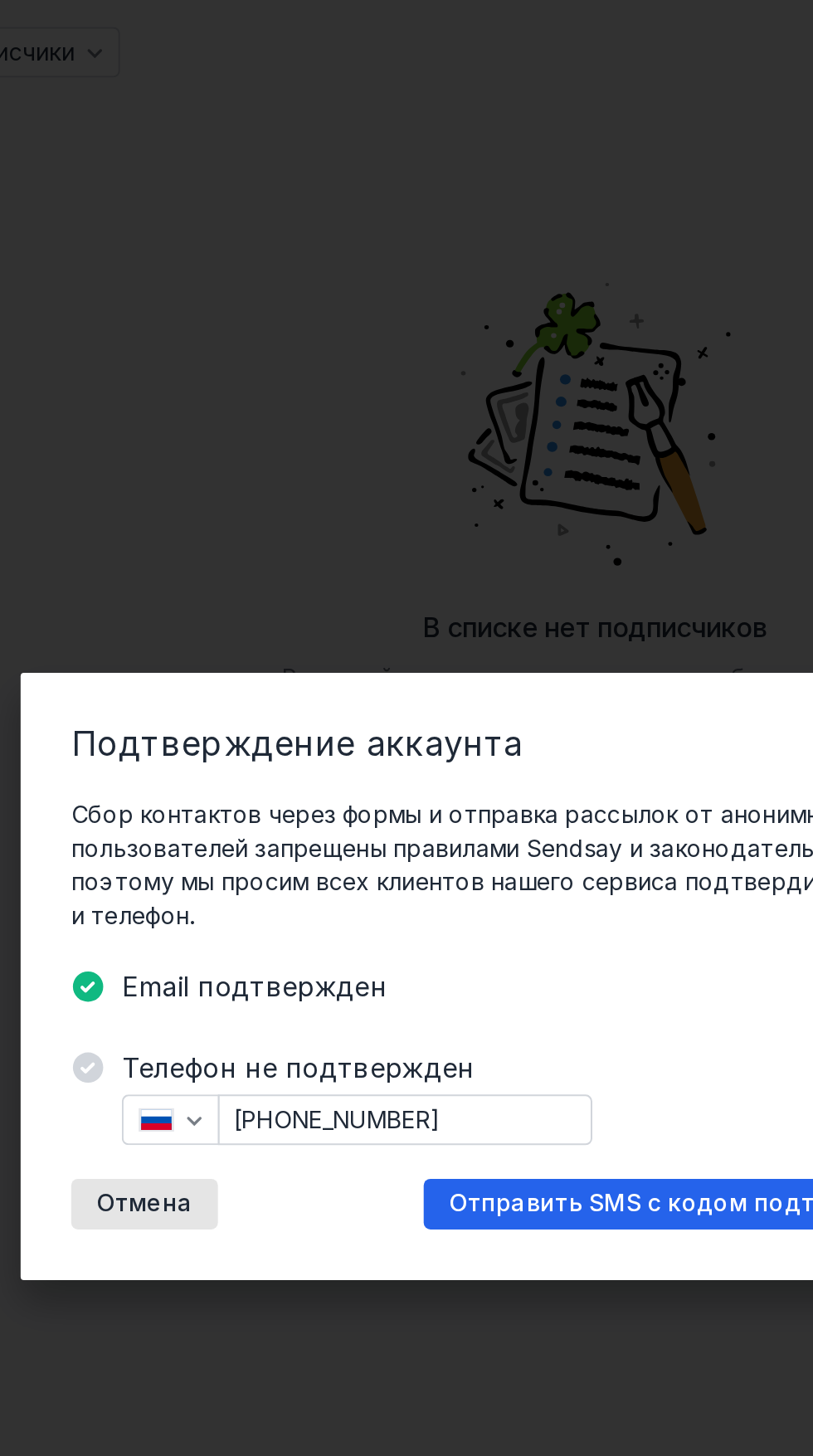
click at [468, 847] on span "Отправить SMS с кодом подтверждения" at bounding box center [493, 840] width 250 height 14
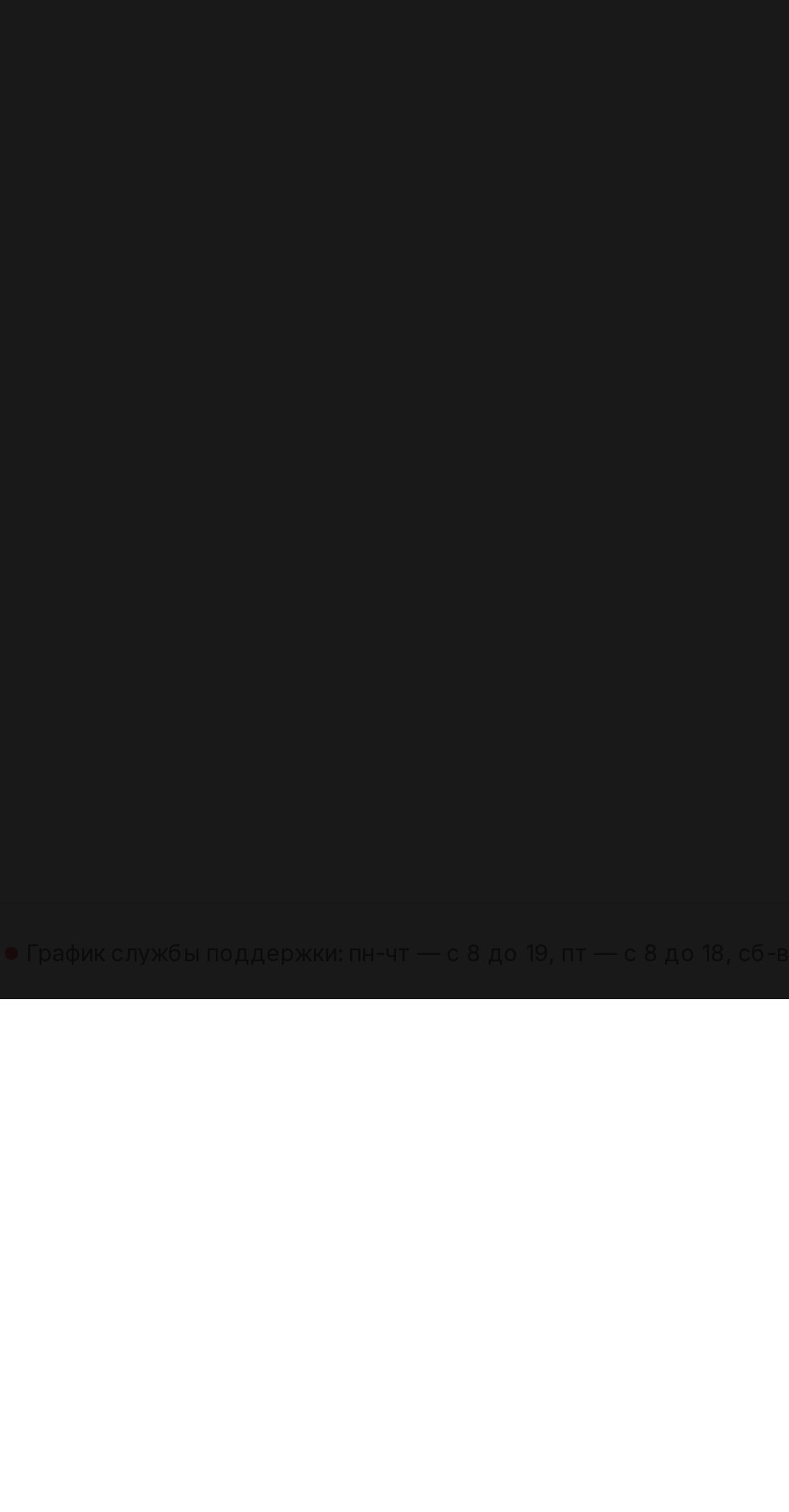
scroll to position [28, 0]
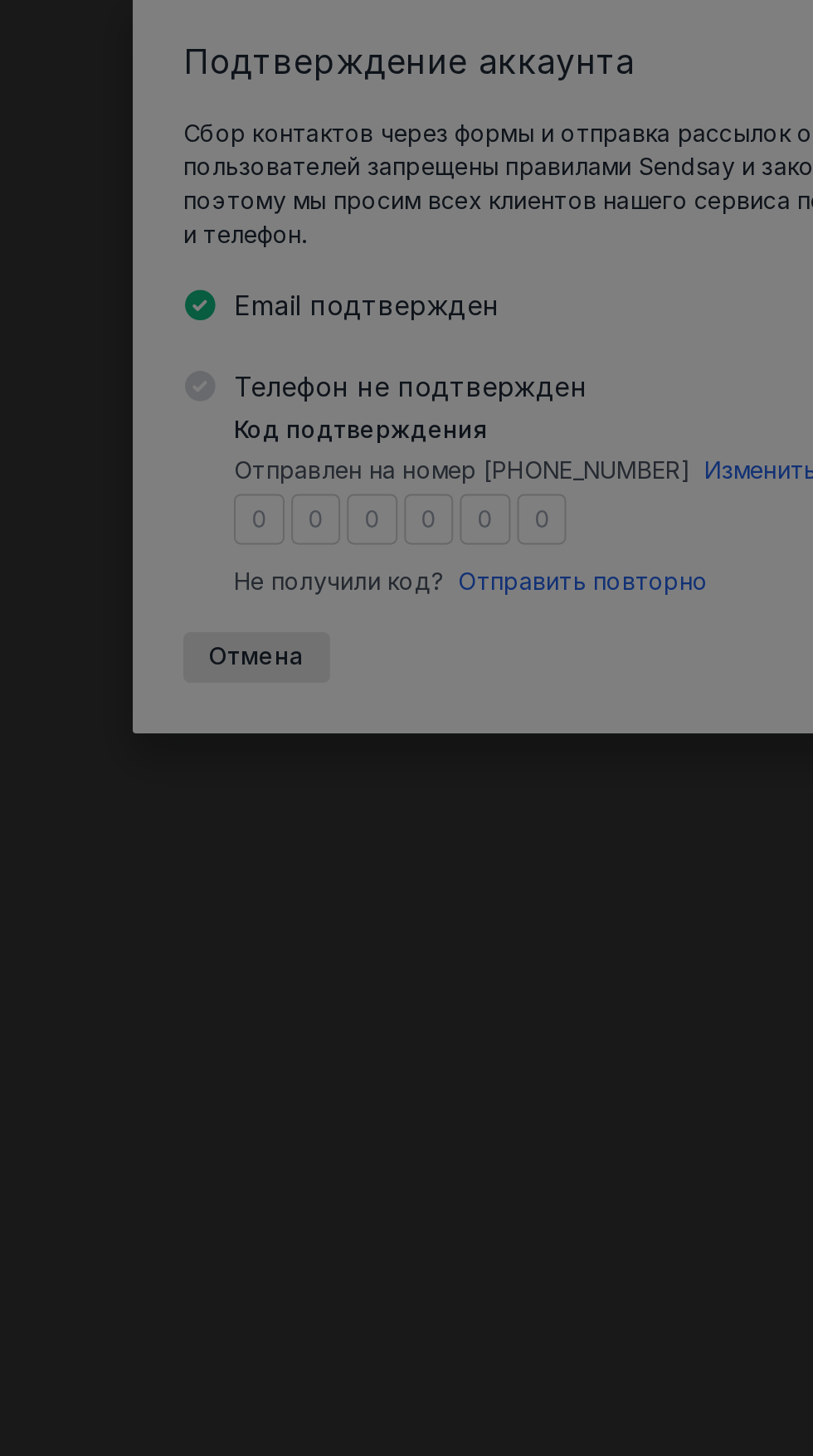
scroll to position [133, 0]
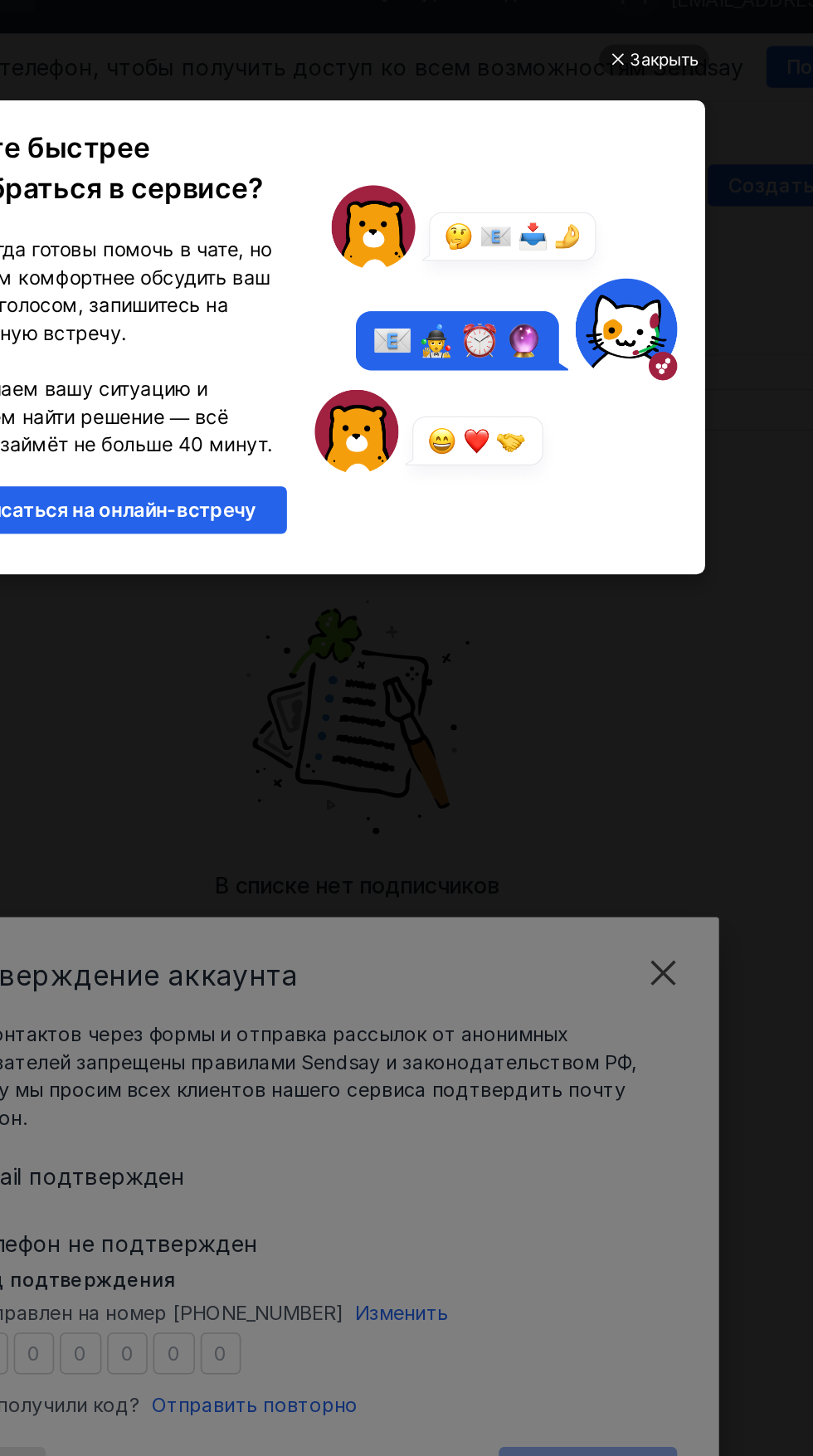
click at [225, 41] on div "Закрыть" at bounding box center [241, 35] width 41 height 18
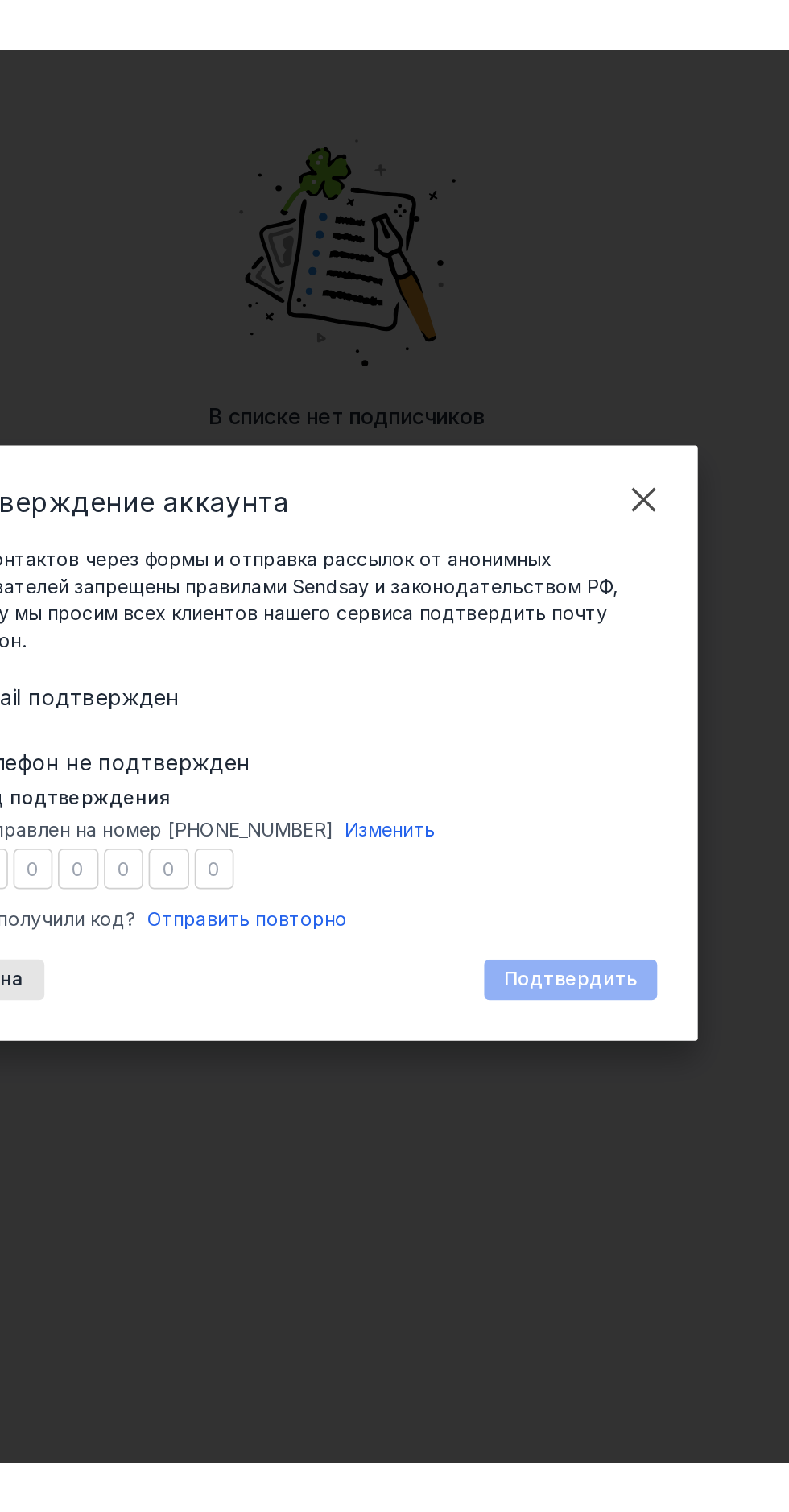
scroll to position [28, 0]
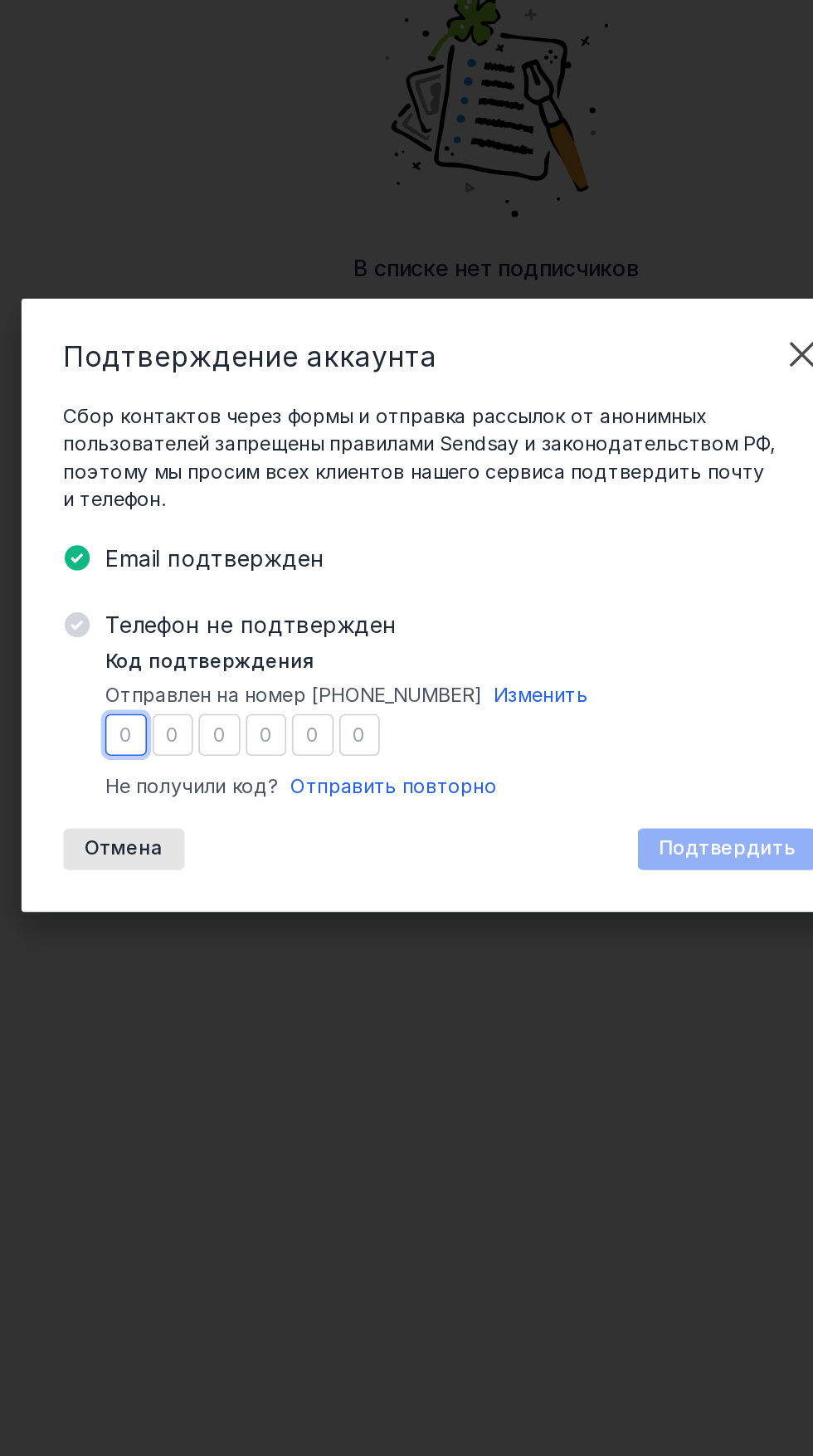
click at [272, 818] on input "number" at bounding box center [276, 806] width 25 height 25
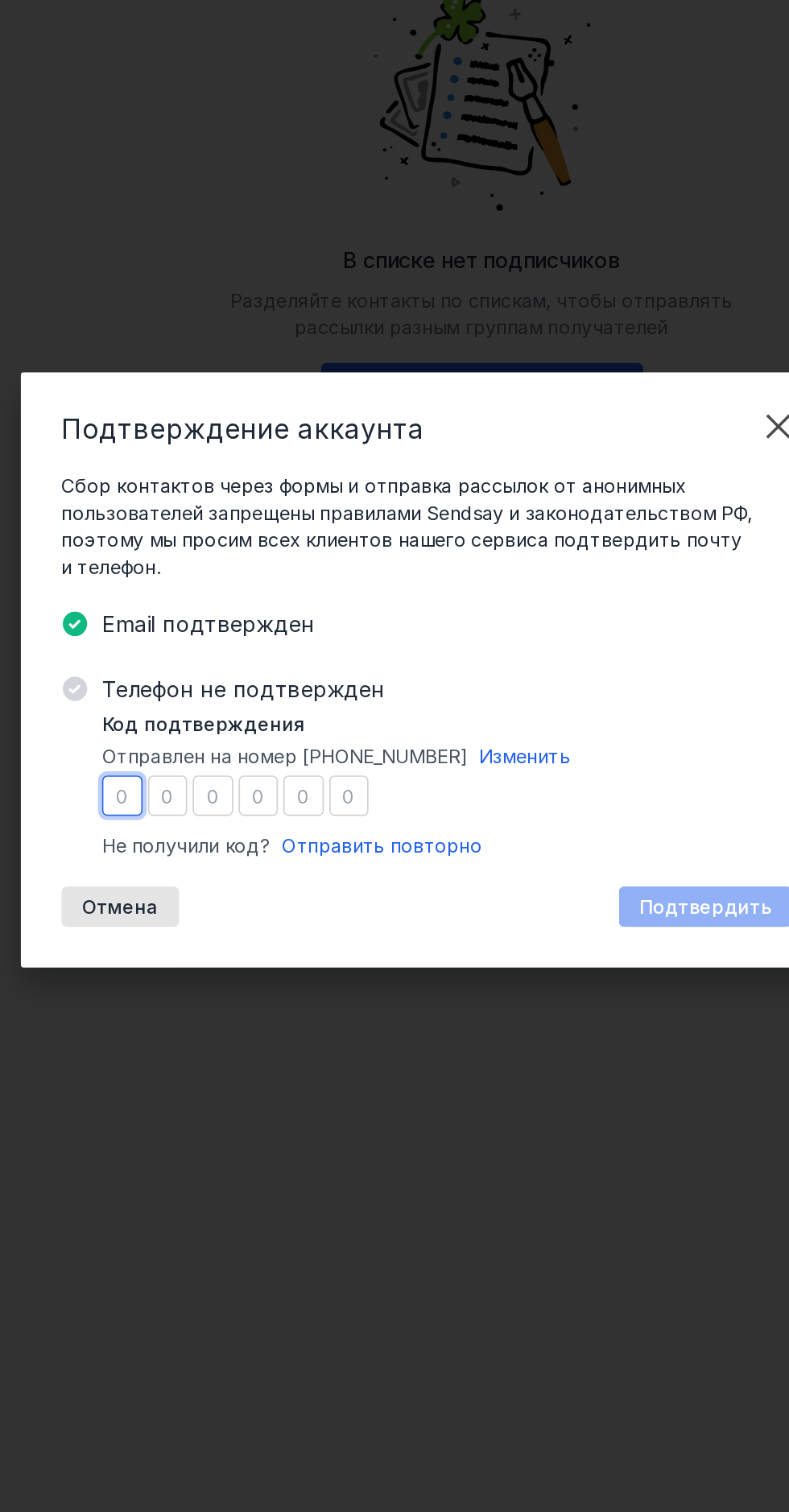
type input "8"
type input "4"
type input "3"
type input "2"
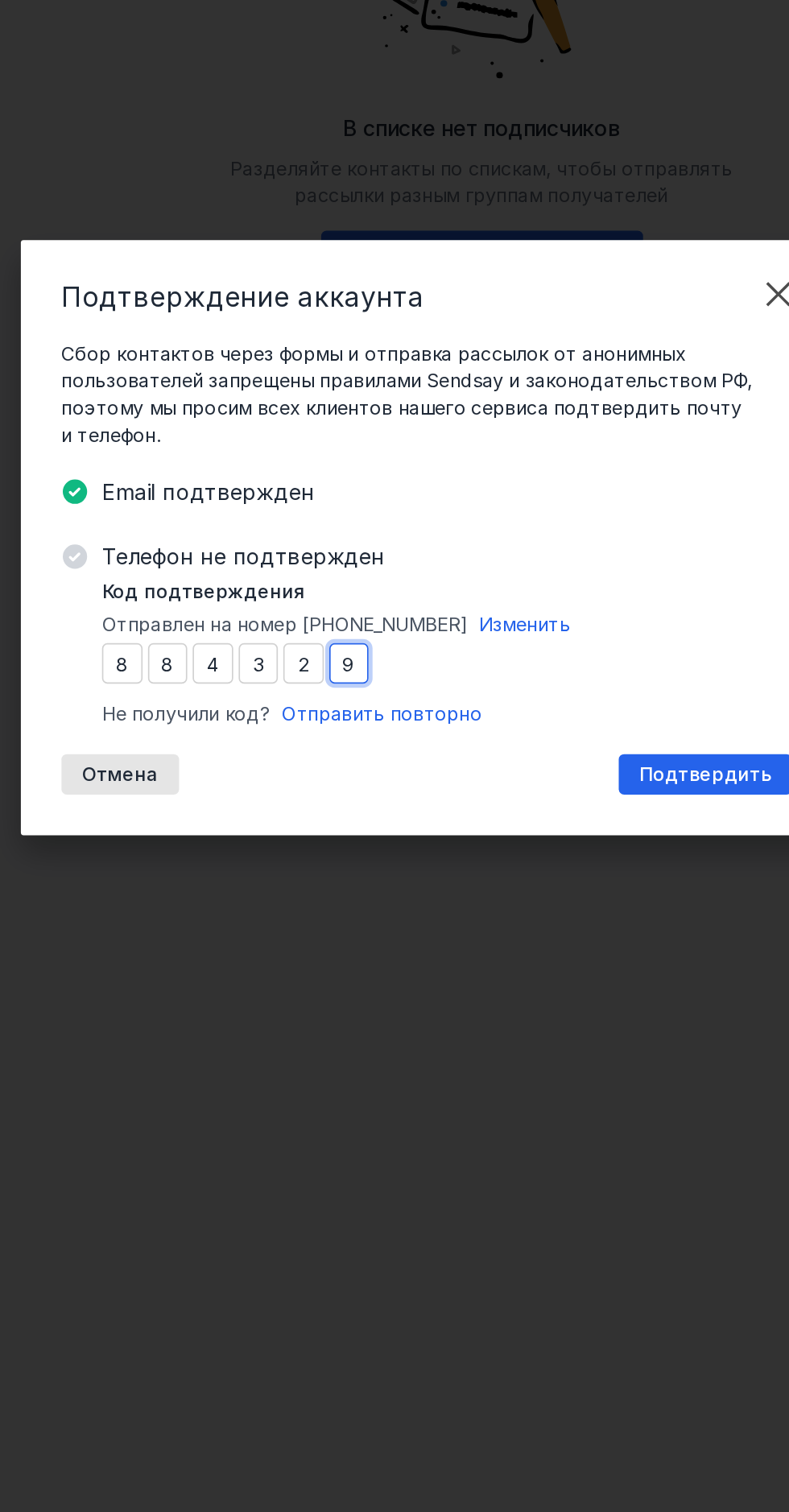
type input "9"
click at [576, 909] on div "Подтвердить" at bounding box center [560, 897] width 103 height 24
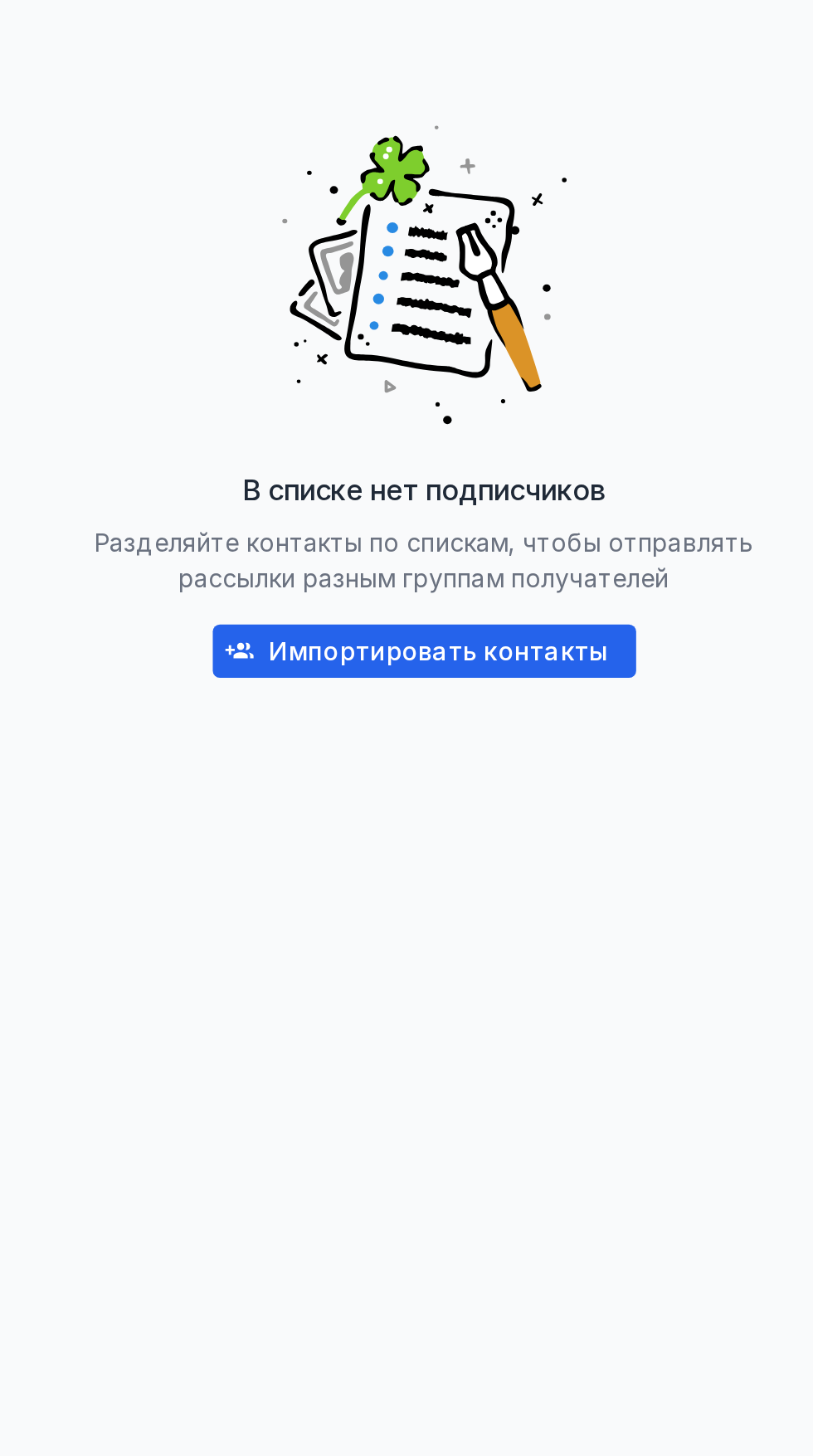
scroll to position [23, 0]
click at [468, 594] on div "Импортировать контакты" at bounding box center [440, 602] width 197 height 25
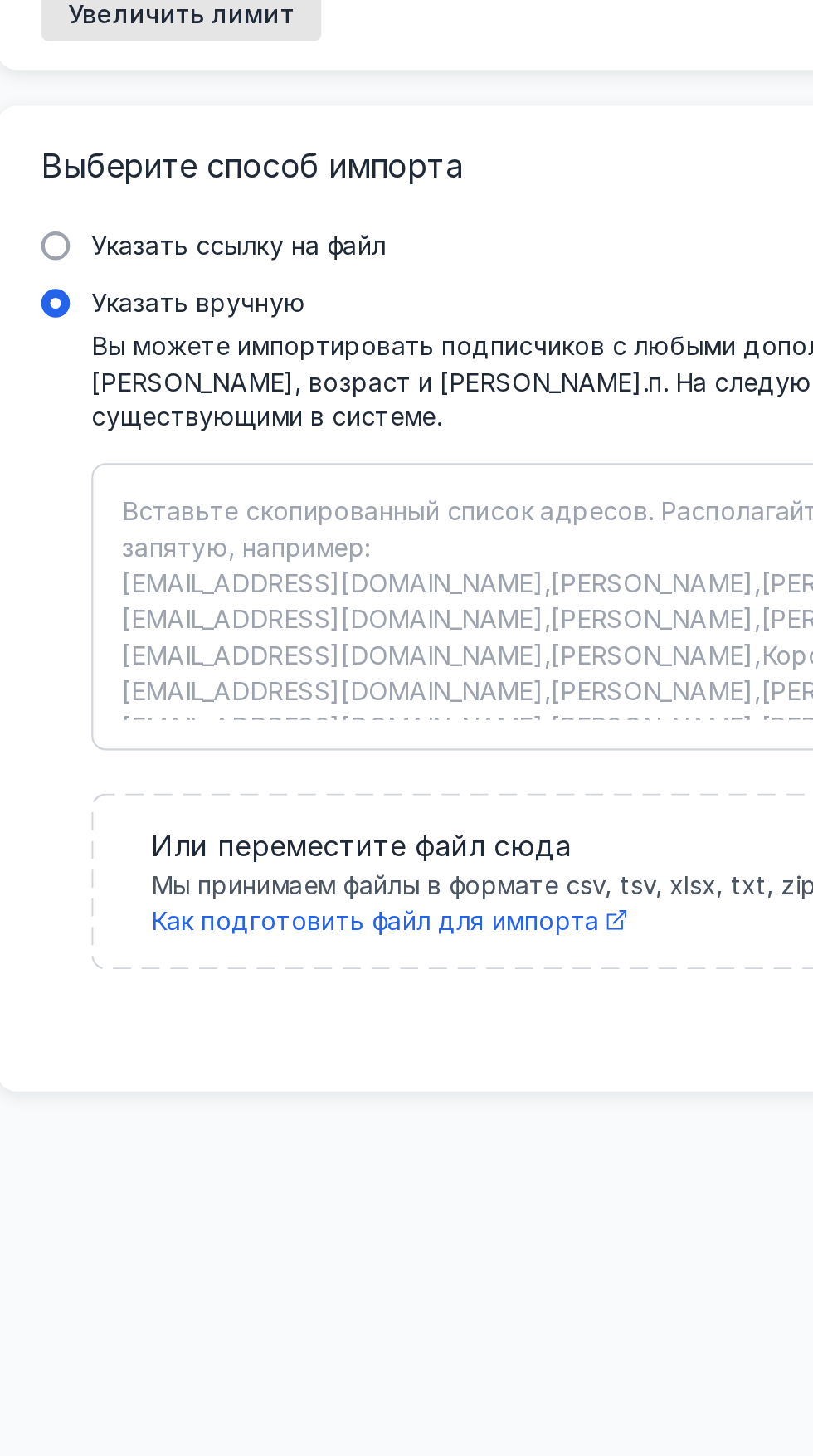
click at [328, 654] on span "Как подготовить файл для импорта" at bounding box center [257, 661] width 207 height 14
